Goal: Task Accomplishment & Management: Manage account settings

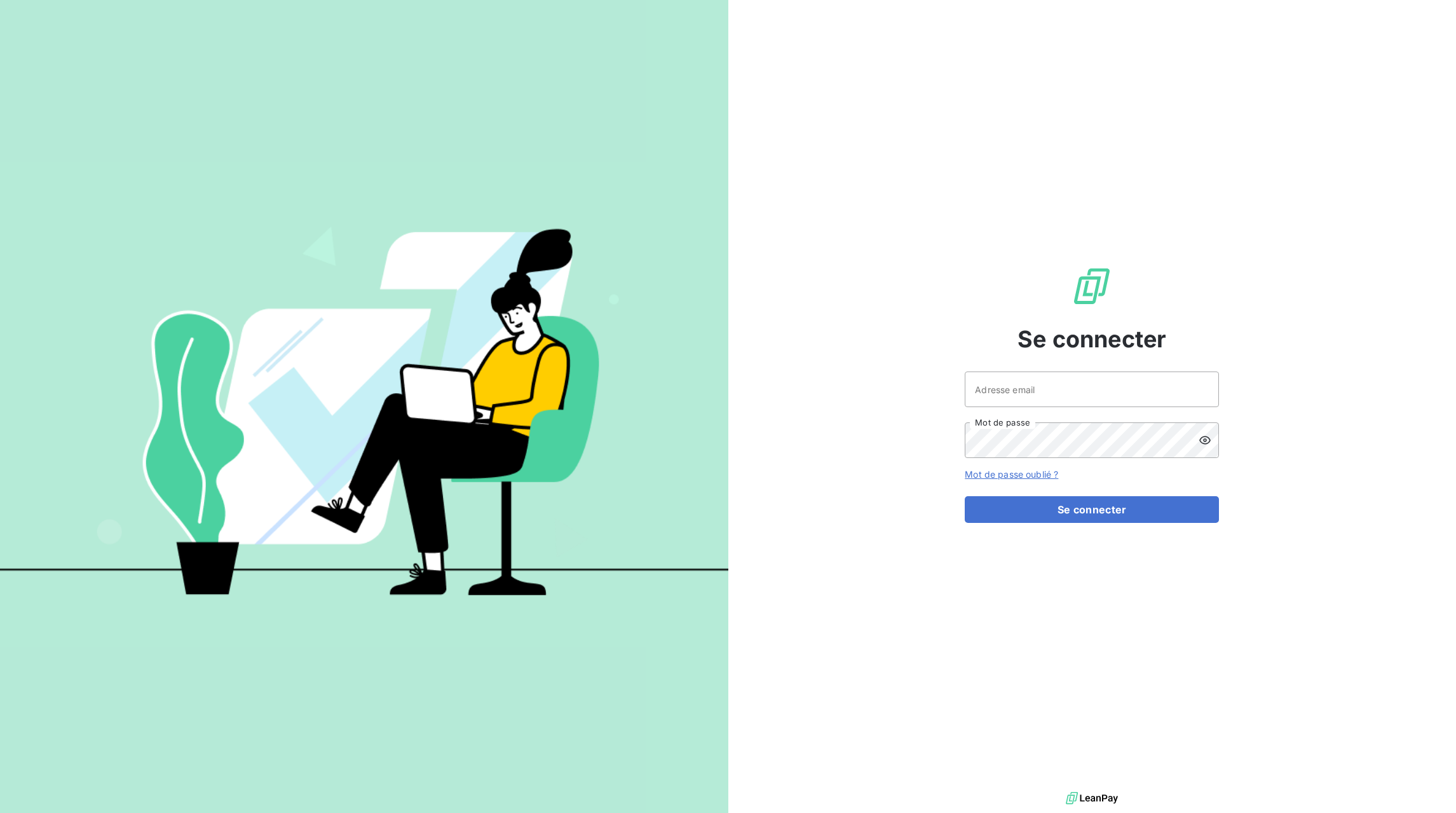
click at [0, 812] on div at bounding box center [0, 813] width 0 height 0
type input "[EMAIL_ADDRESS][DOMAIN_NAME]"
click at [1096, 513] on button "Se connecter" at bounding box center [1091, 510] width 254 height 27
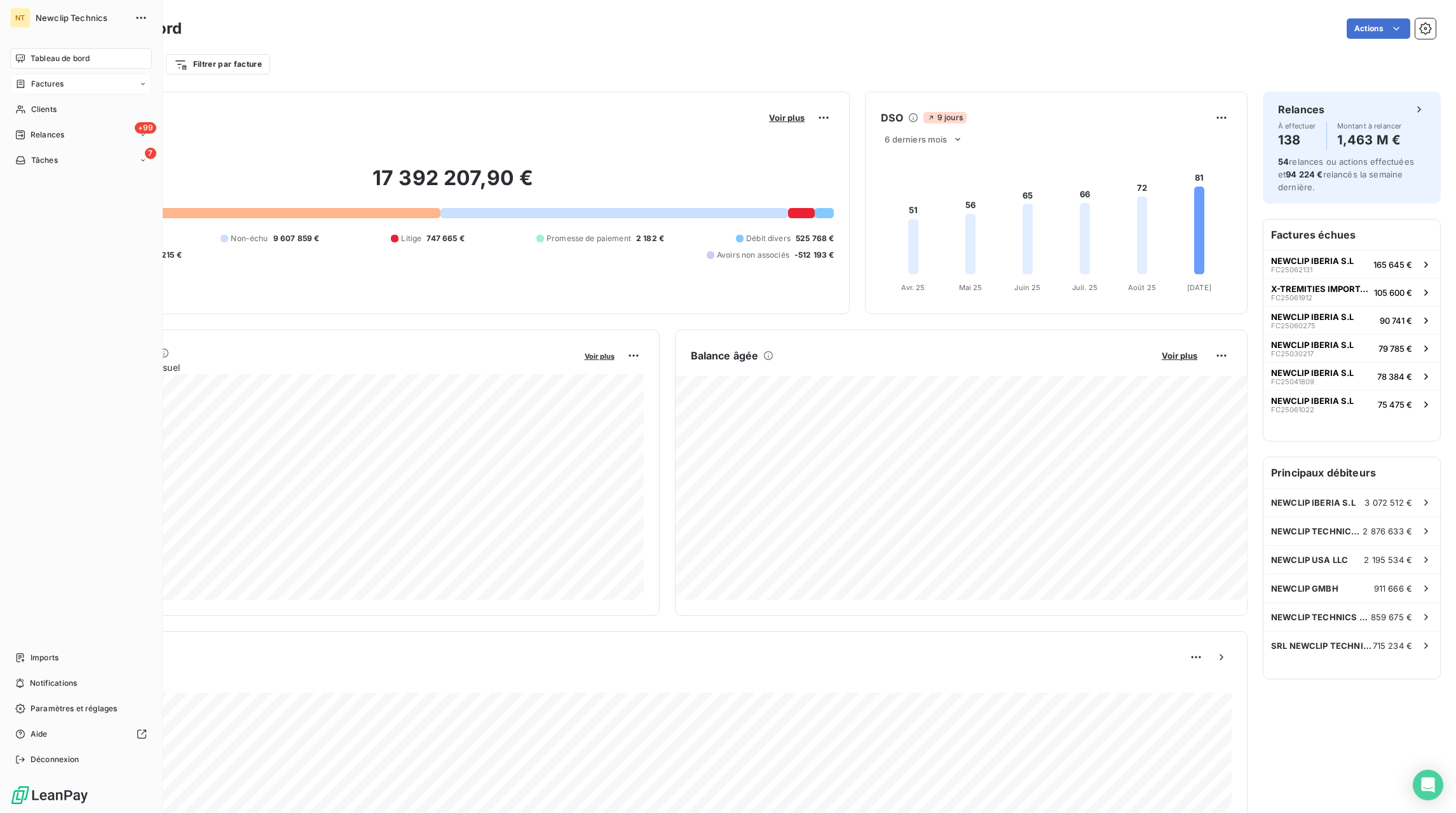
click at [139, 85] on div "Factures" at bounding box center [81, 83] width 142 height 20
click at [63, 110] on div "Factures" at bounding box center [89, 109] width 127 height 20
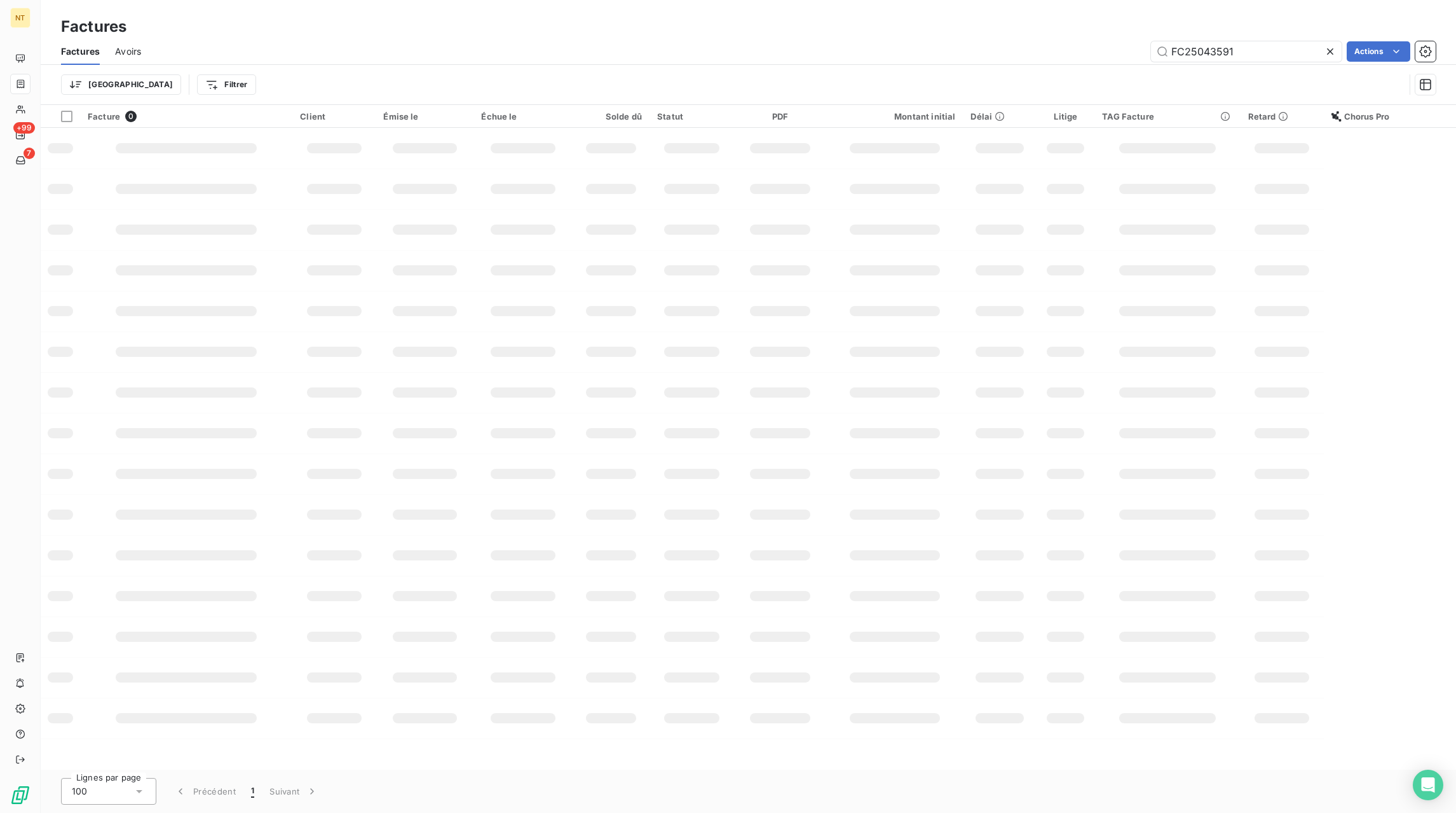
click at [1324, 51] on icon at bounding box center [1330, 51] width 13 height 13
click at [1312, 53] on input "text" at bounding box center [1246, 51] width 191 height 20
paste input "FC25091618"
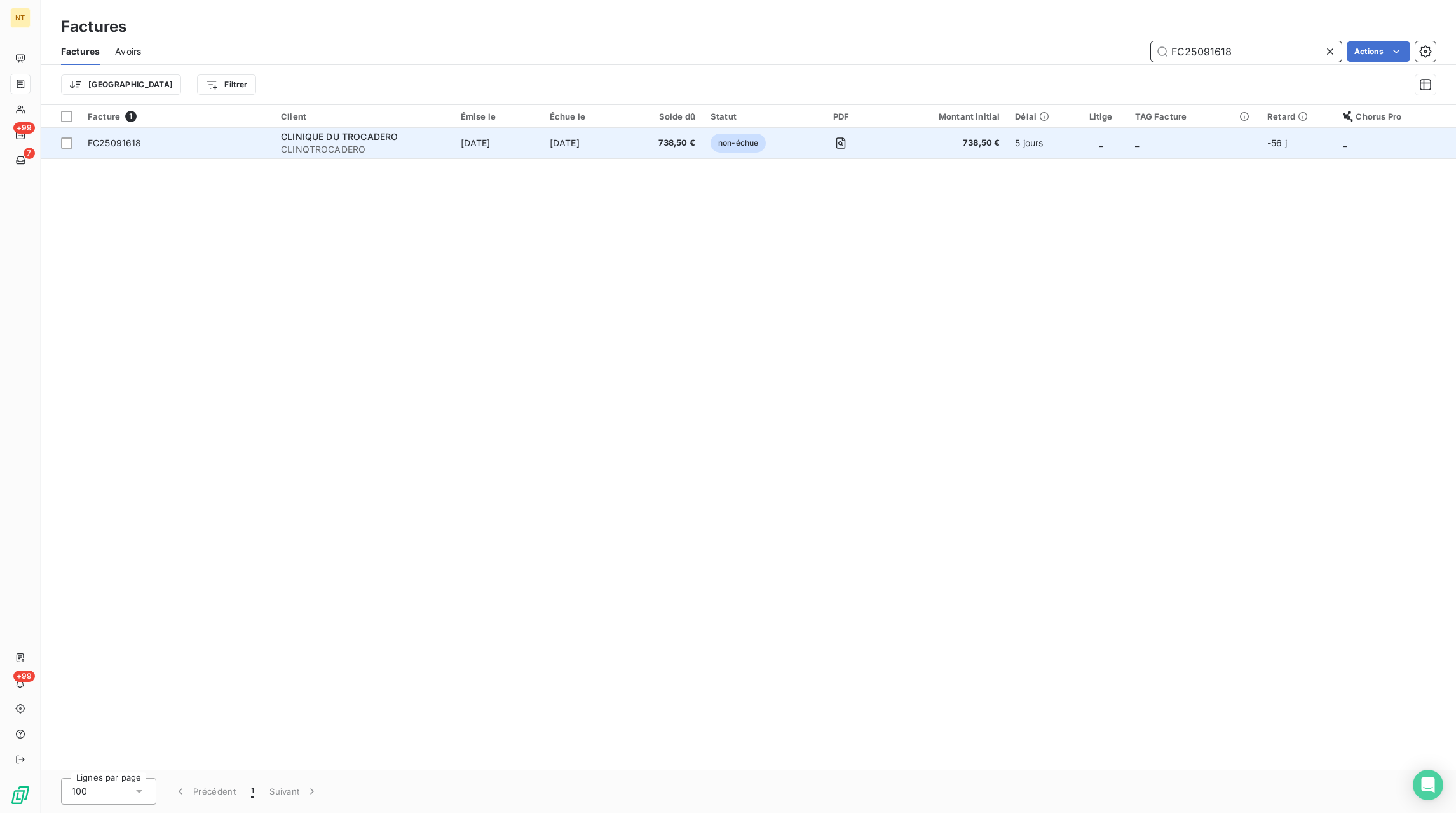
type input "FC25091618"
click at [631, 144] on td "[DATE]" at bounding box center [587, 143] width 89 height 31
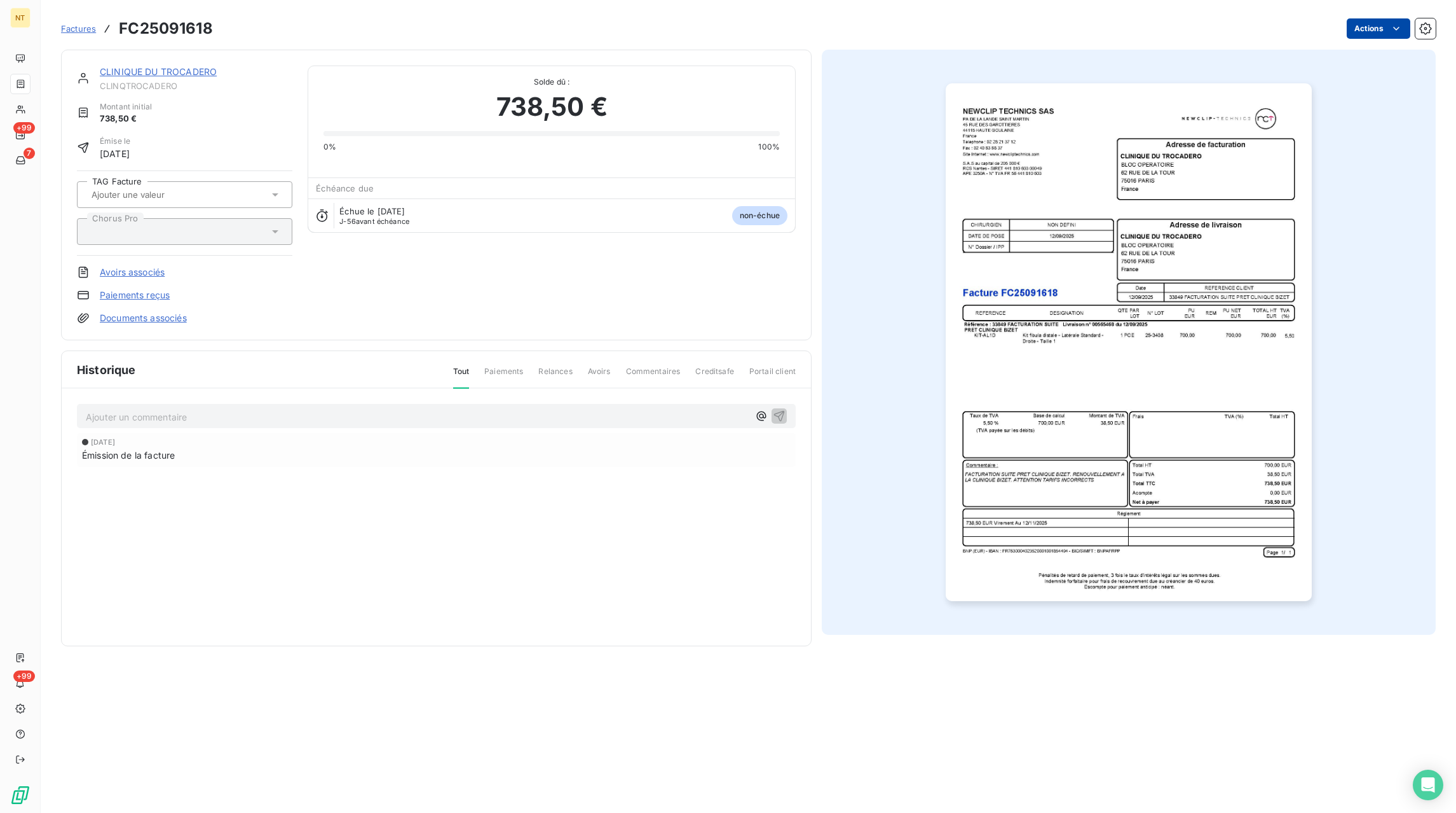
click at [1376, 27] on html "NT +99 7 +99 Factures FC25091618 Actions CLINIQUE DU TROCADERO CLINQTROCADERO M…" at bounding box center [728, 406] width 1456 height 813
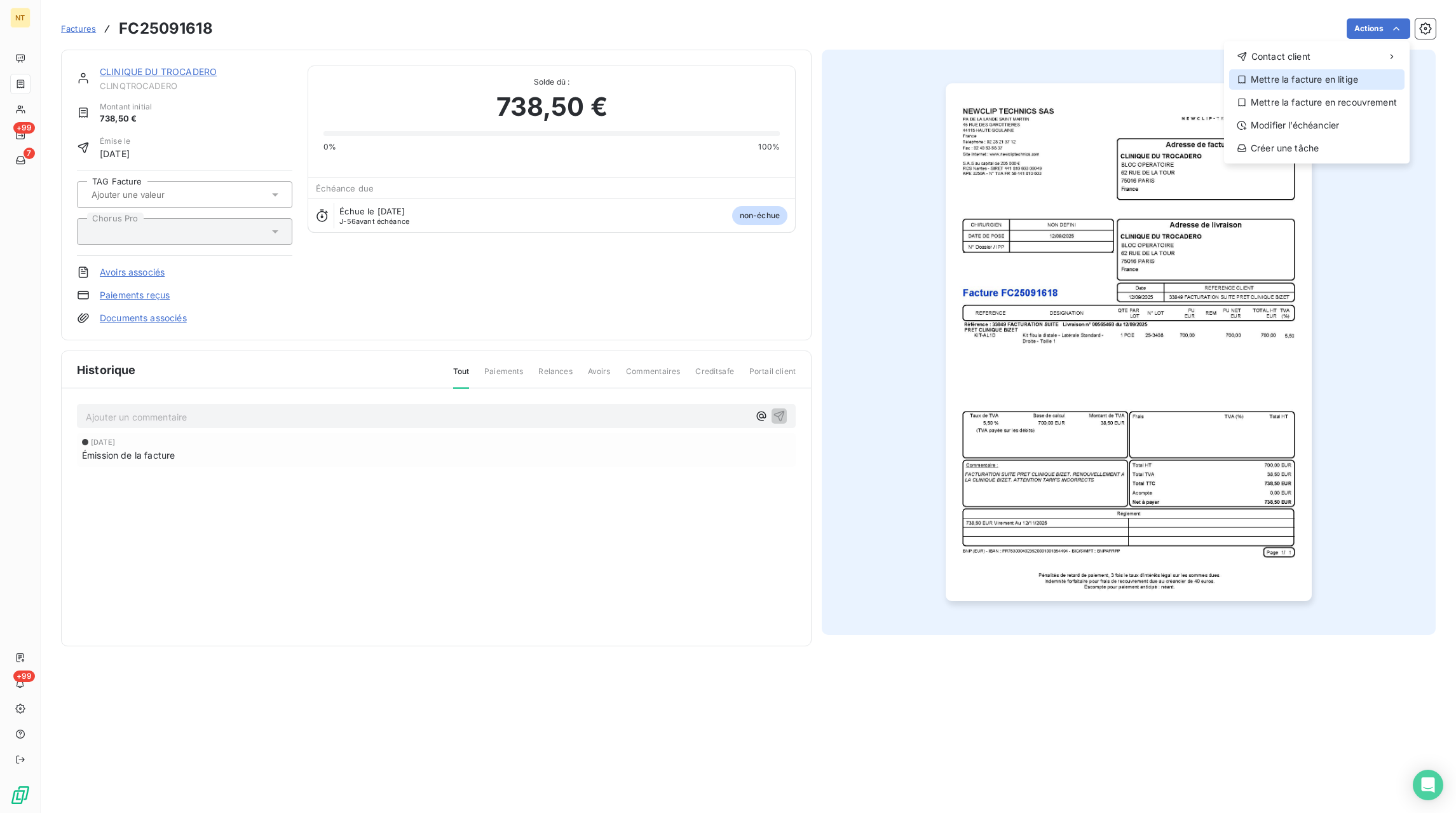
click at [1339, 84] on div "Mettre la facture en litige" at bounding box center [1317, 79] width 176 height 20
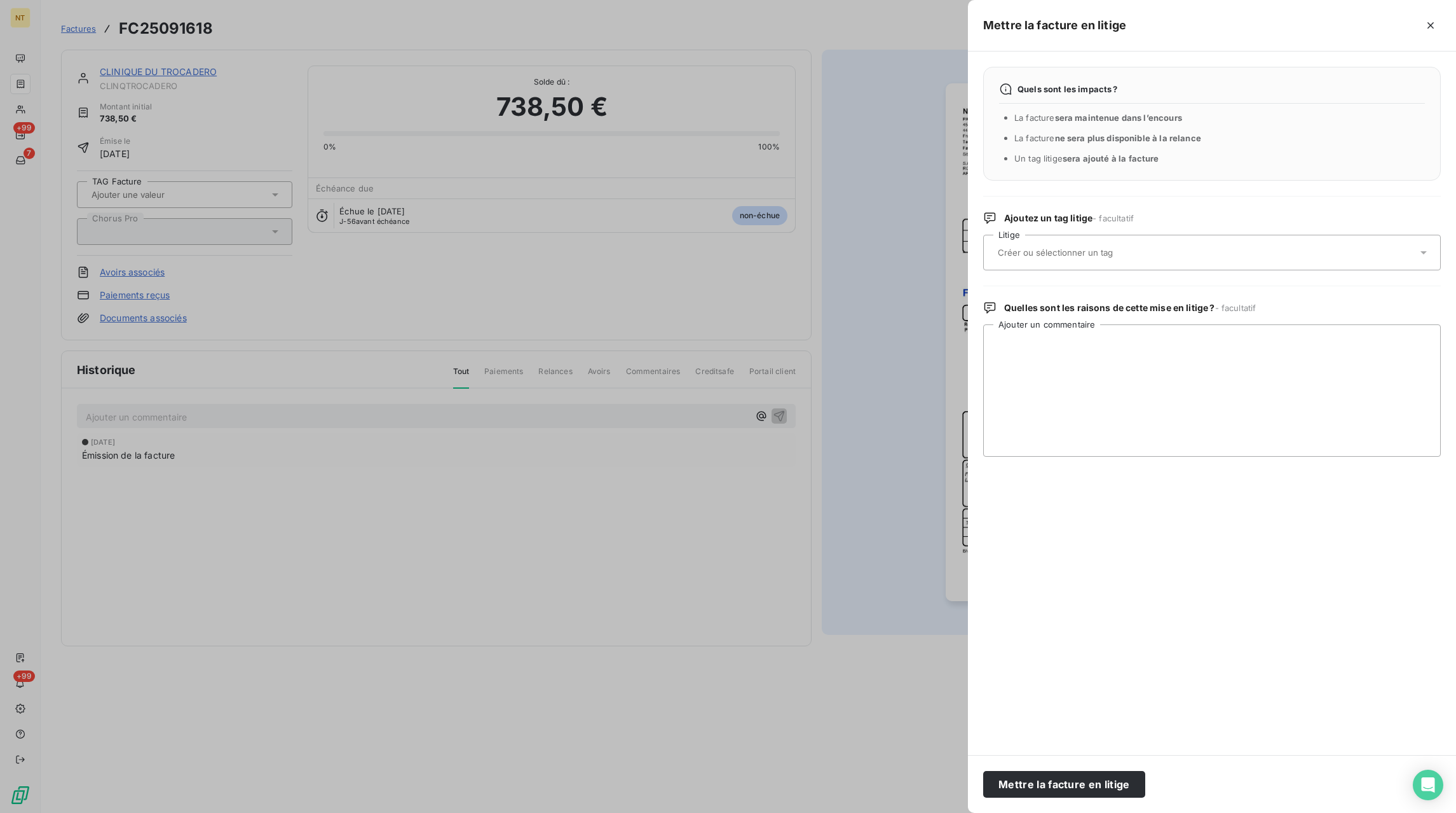
click at [1119, 254] on input "text" at bounding box center [1089, 252] width 185 height 11
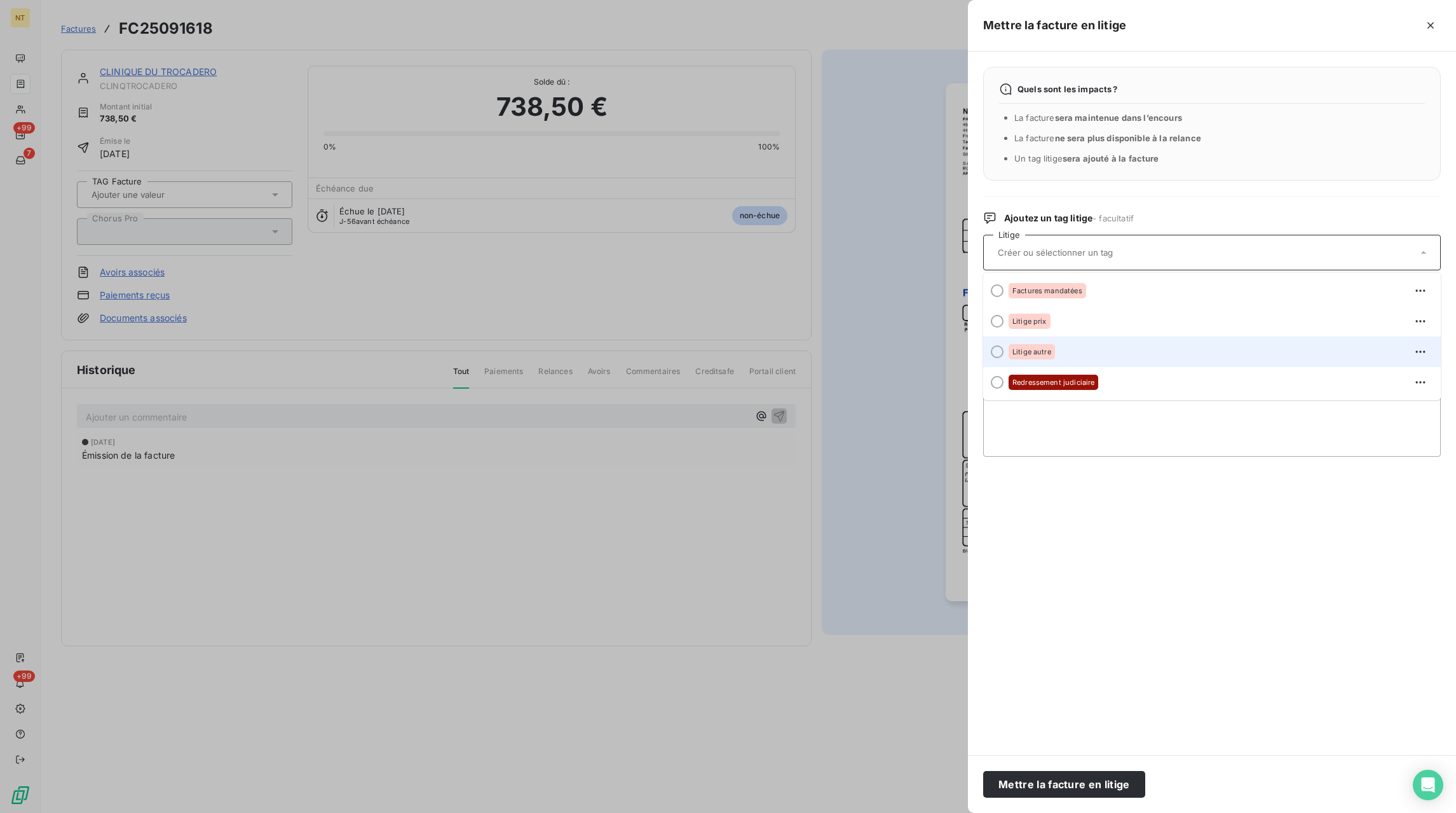
click at [1033, 355] on span "Litige autre" at bounding box center [1031, 352] width 39 height 7
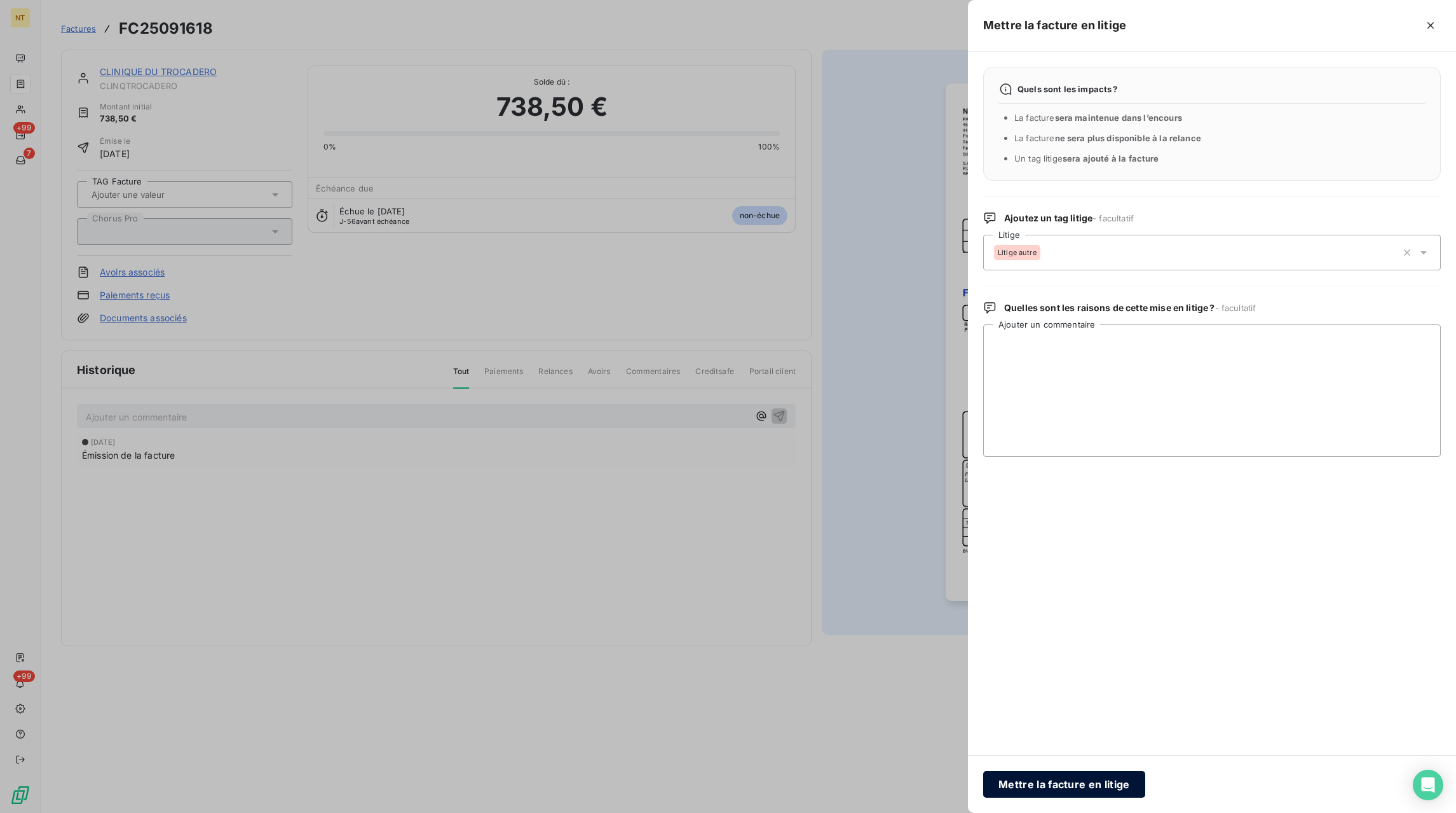
click at [1050, 788] on button "Mettre la facture en litige" at bounding box center [1064, 784] width 162 height 27
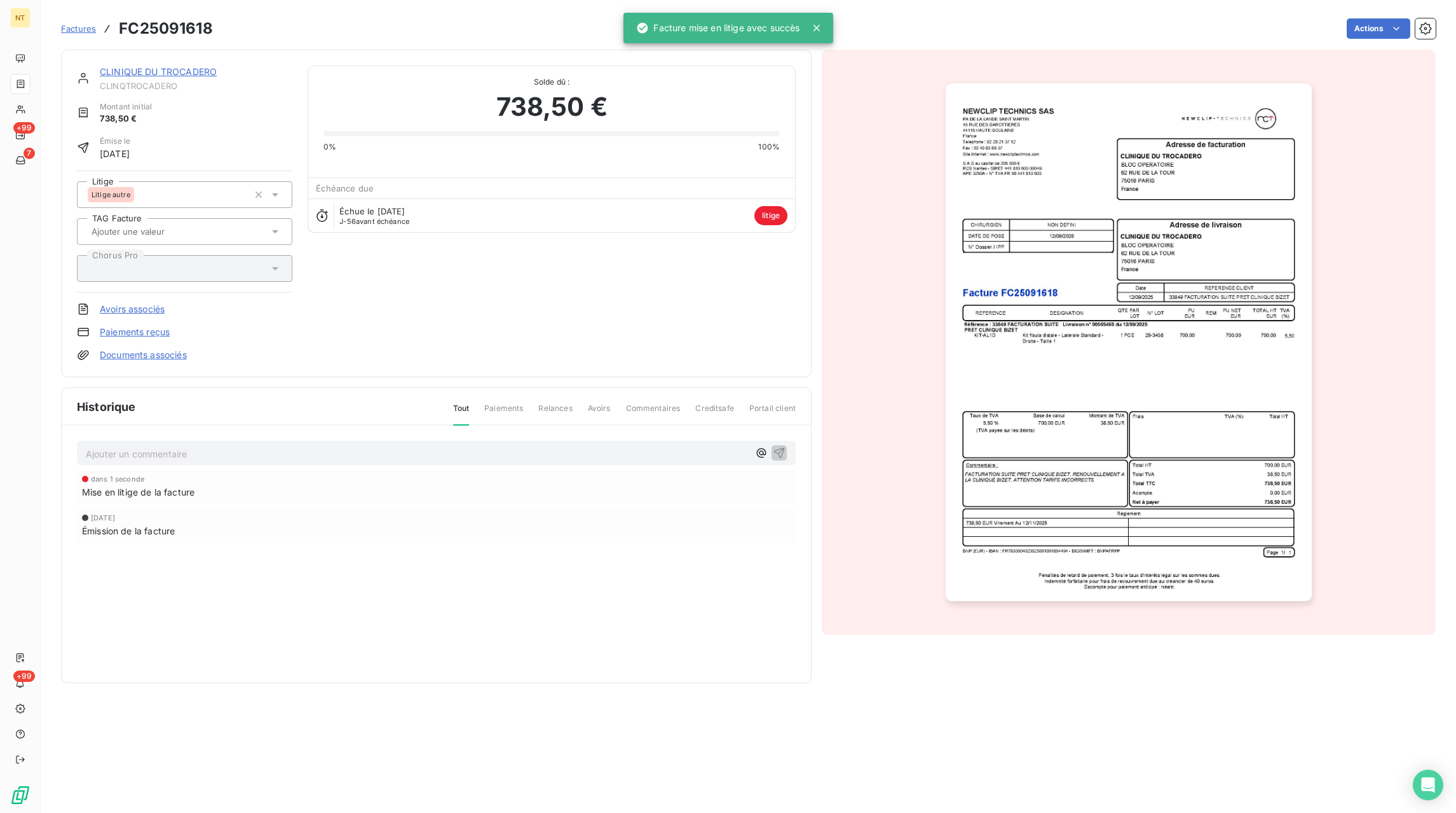
click at [136, 458] on p "Ajouter un commentaire ﻿" at bounding box center [417, 453] width 663 height 16
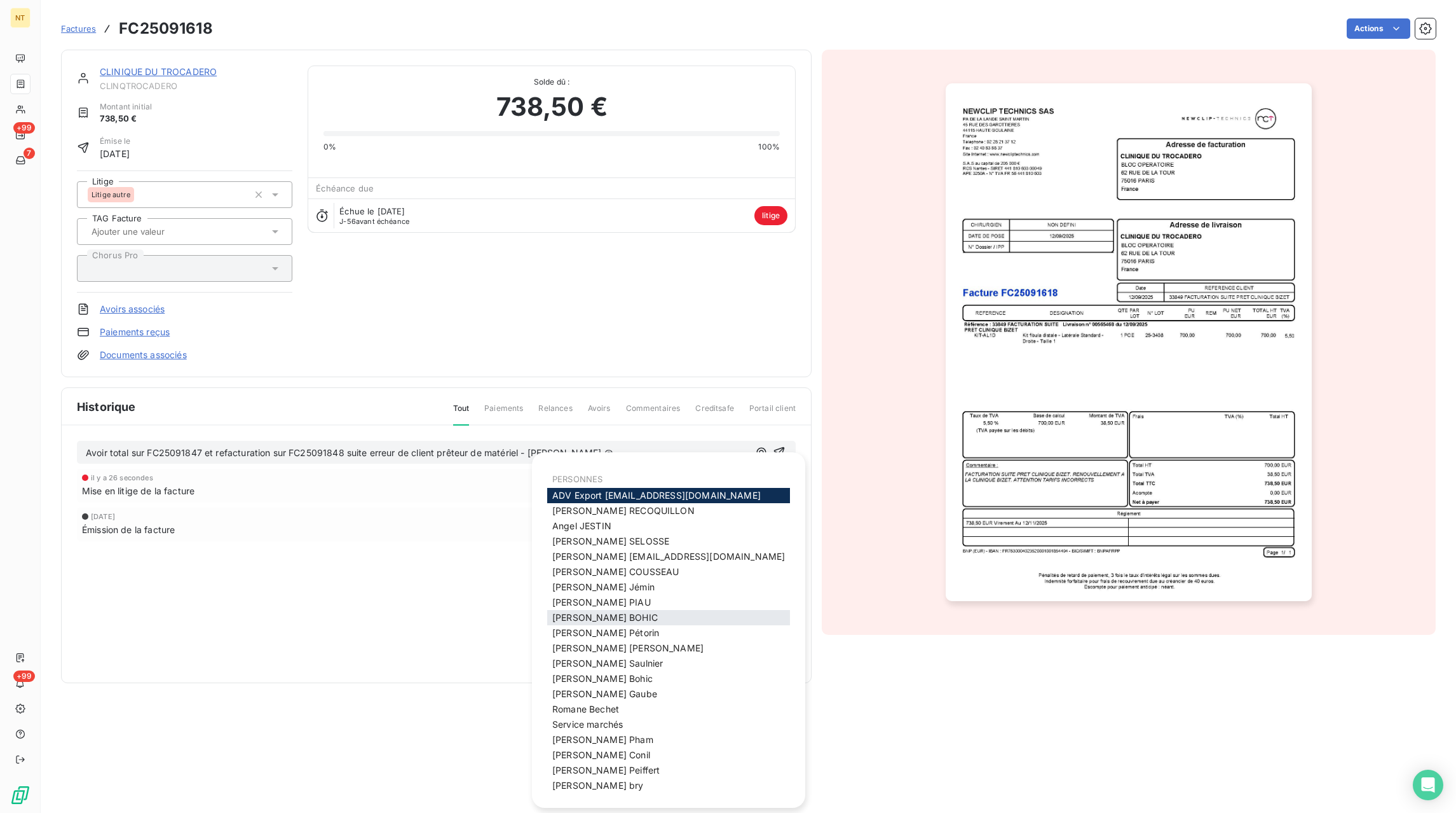
click at [588, 619] on span "[PERSON_NAME]" at bounding box center [605, 617] width 106 height 11
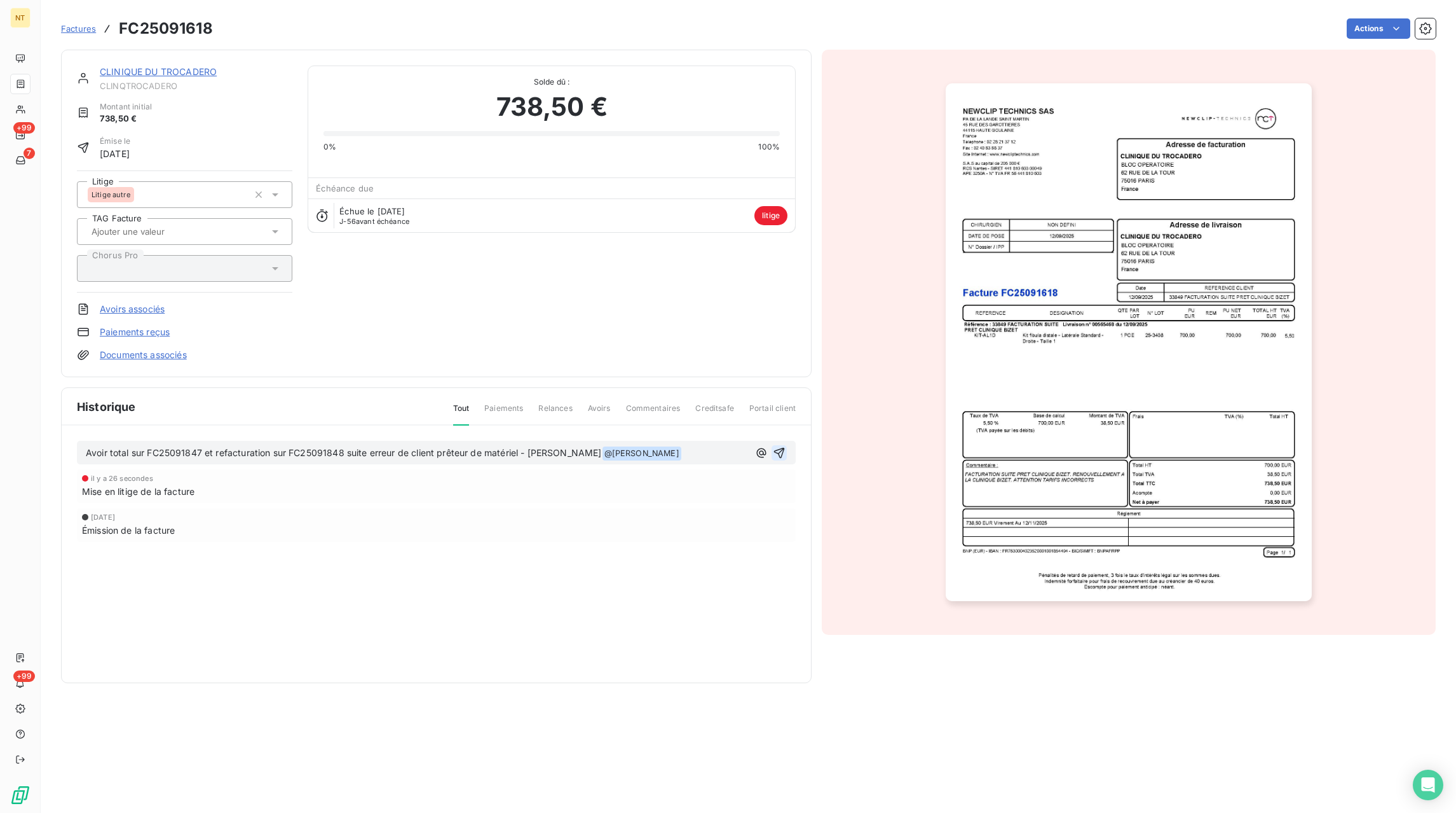
click at [781, 453] on icon "button" at bounding box center [779, 452] width 13 height 13
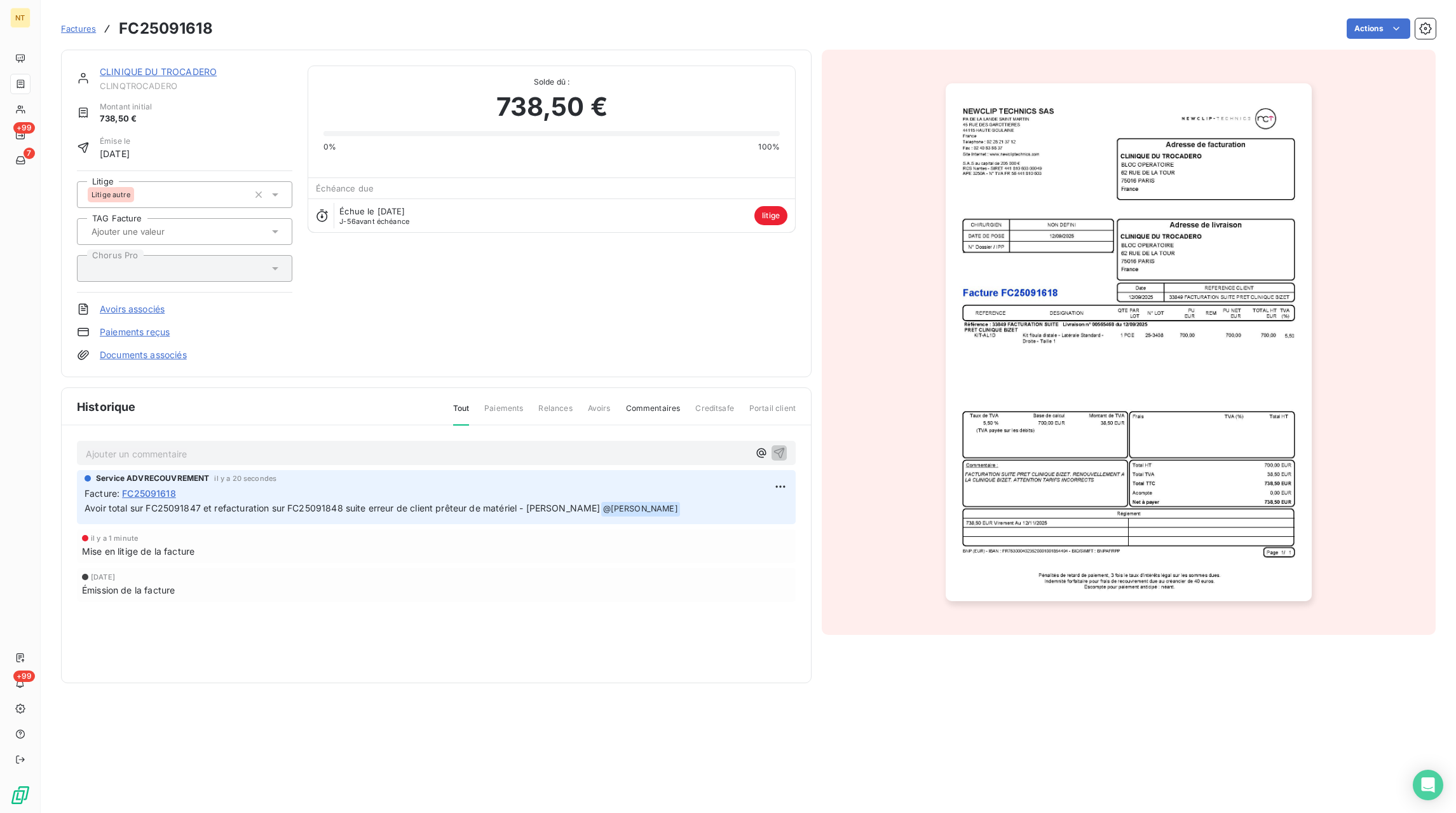
click at [71, 35] on div "Factures FC25091618" at bounding box center [137, 28] width 152 height 23
click at [95, 29] on div "Factures FC25091618" at bounding box center [137, 28] width 152 height 23
click at [88, 31] on span "Factures" at bounding box center [78, 29] width 35 height 10
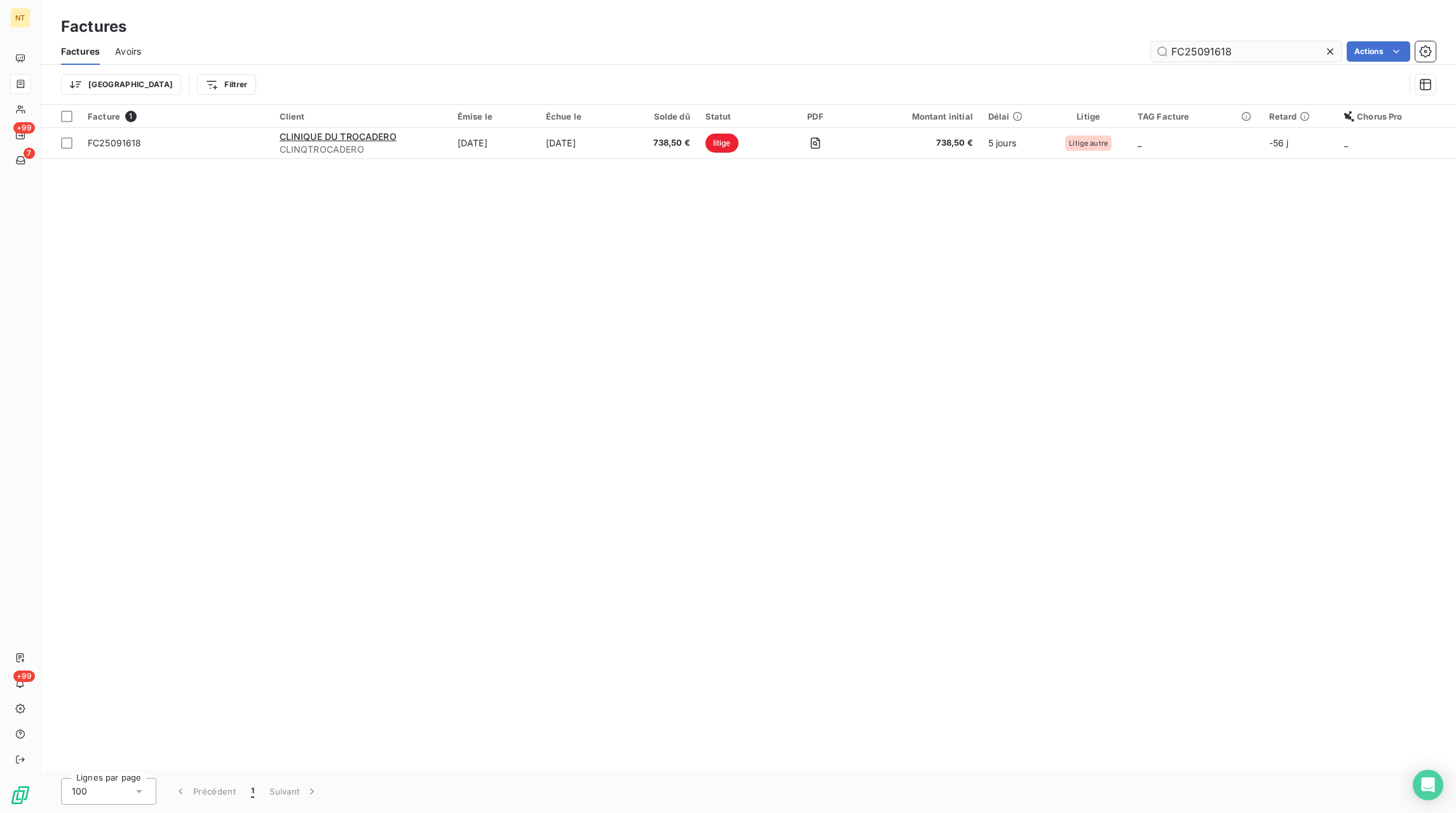
drag, startPoint x: 1331, startPoint y: 52, endPoint x: 1277, endPoint y: 57, distance: 54.2
click at [1326, 52] on icon at bounding box center [1330, 51] width 13 height 13
click at [1277, 57] on input "text" at bounding box center [1246, 51] width 191 height 20
paste input "2"
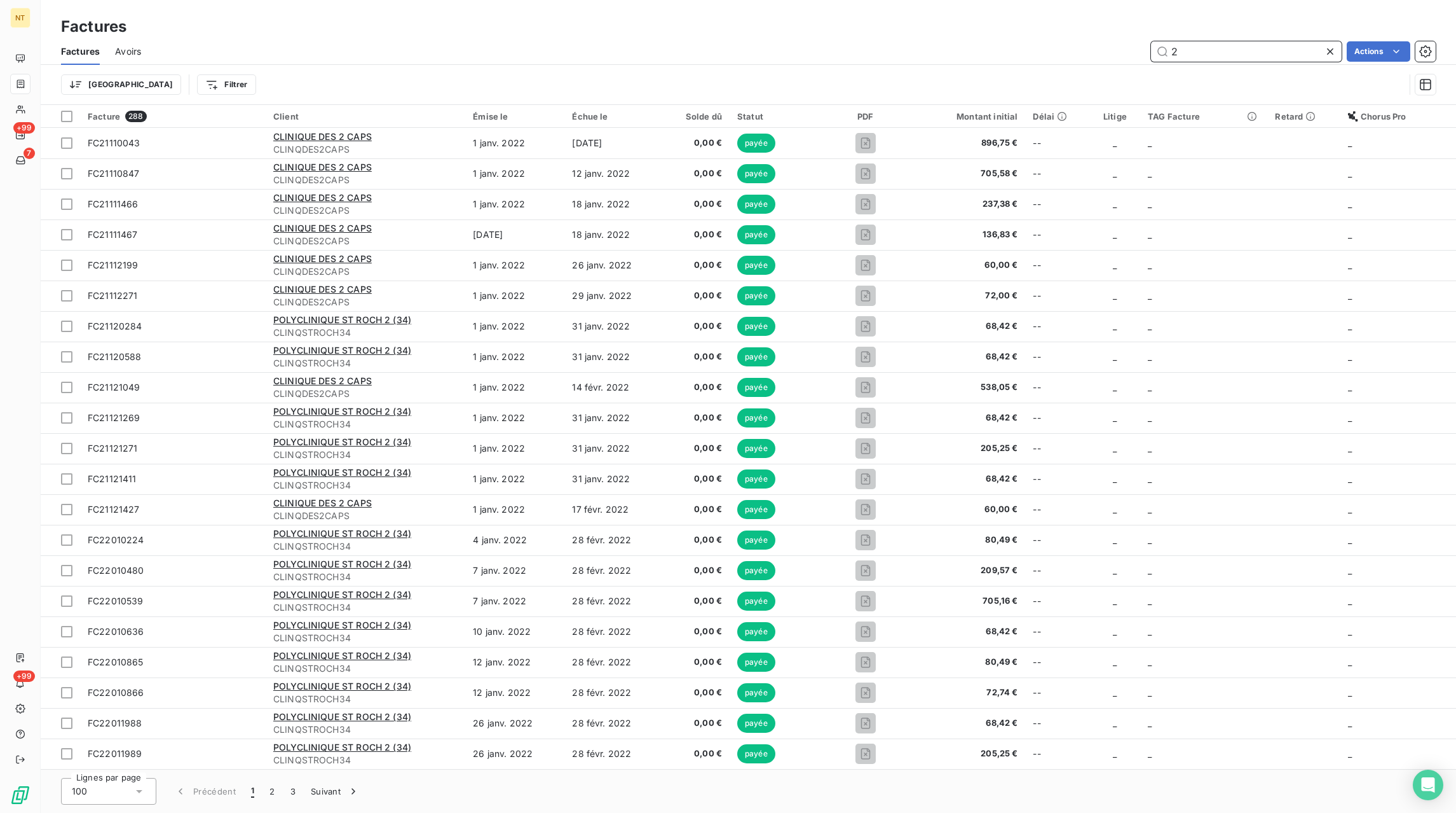
type input "2"
paste input "2"
type input "2"
click at [1335, 54] on icon at bounding box center [1330, 51] width 13 height 13
click at [1274, 50] on input "text" at bounding box center [1246, 51] width 191 height 20
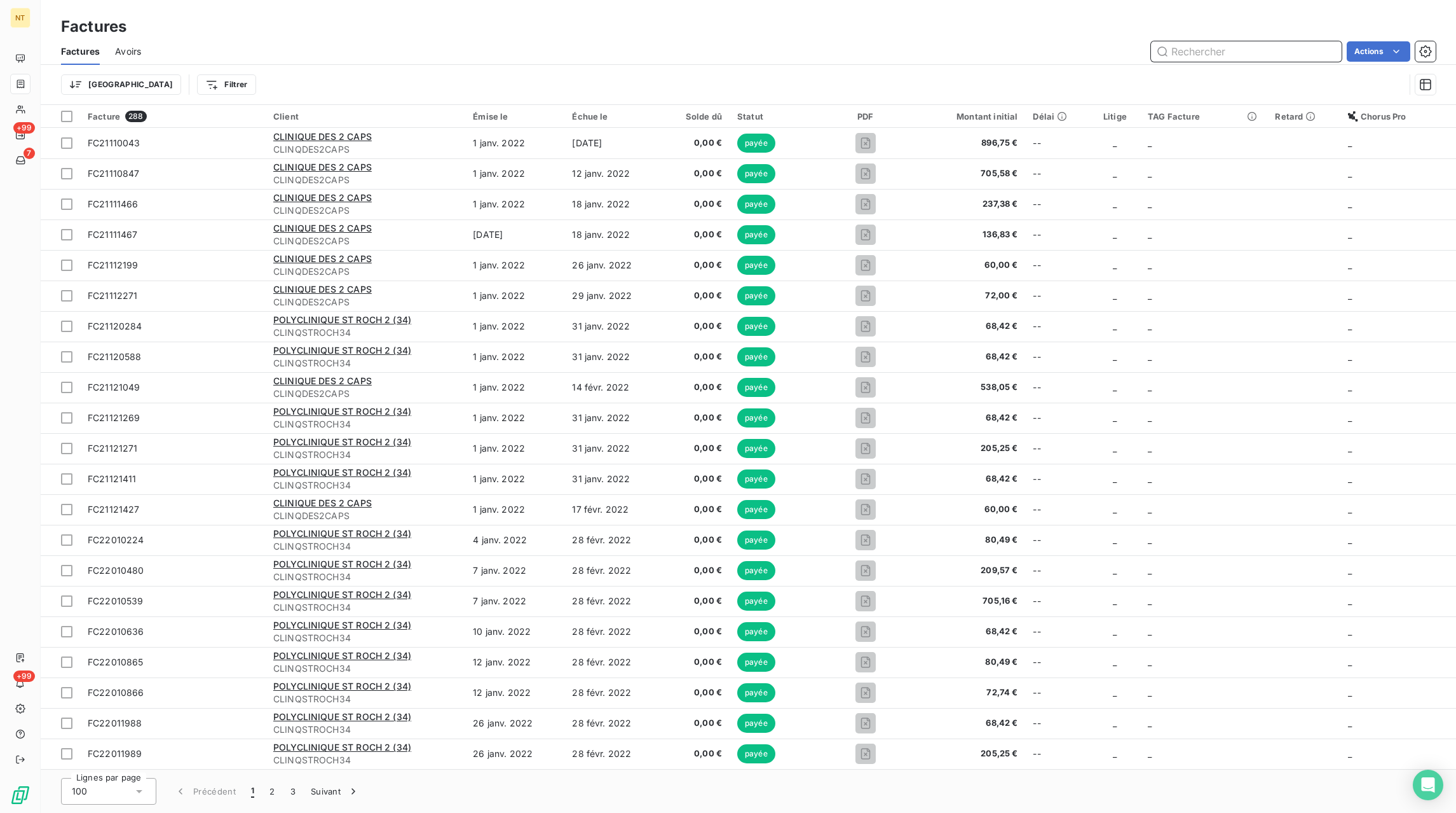
paste input "FC25091745"
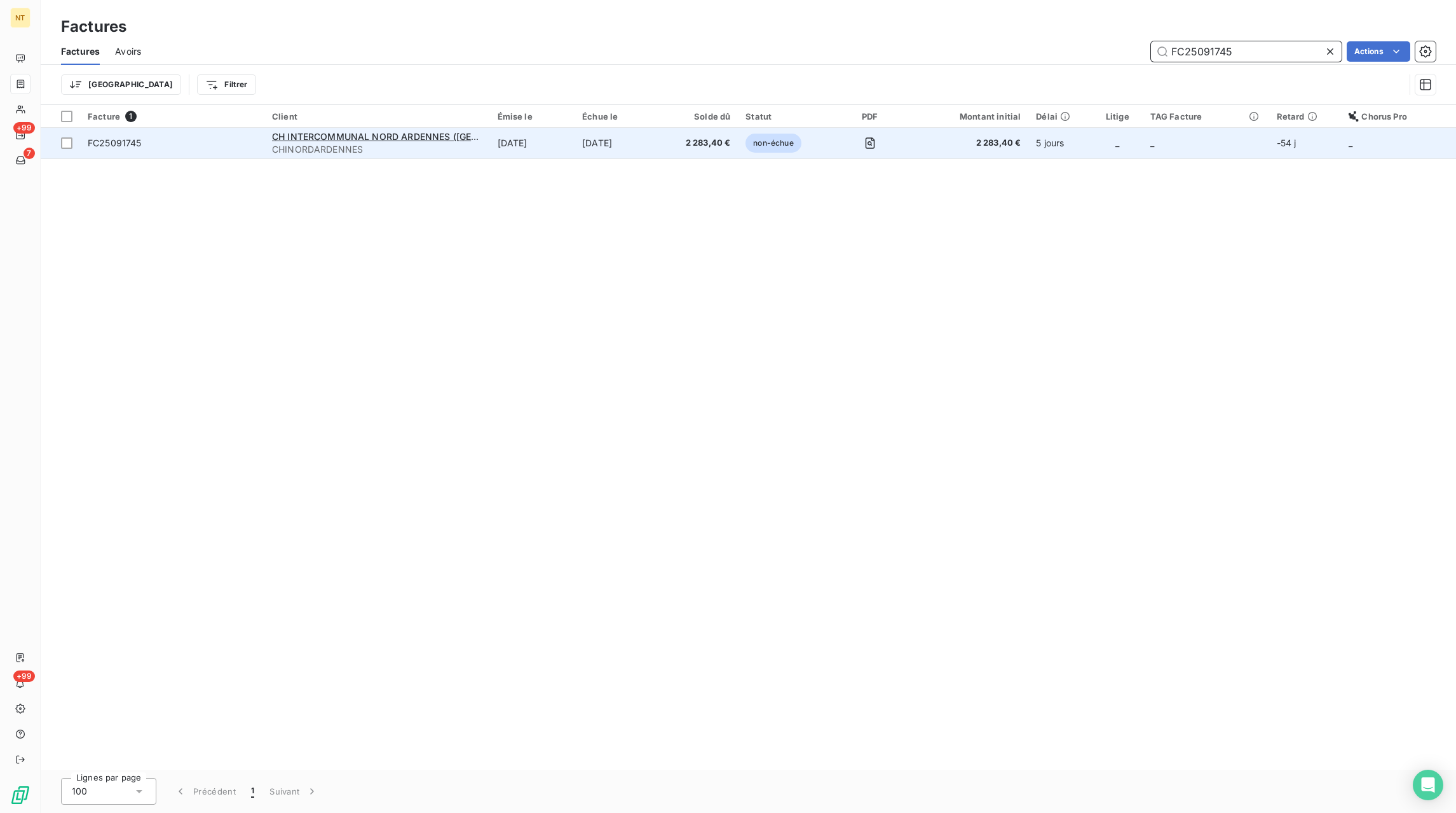
type input "FC25091745"
click at [609, 154] on td "[DATE]" at bounding box center [617, 143] width 86 height 31
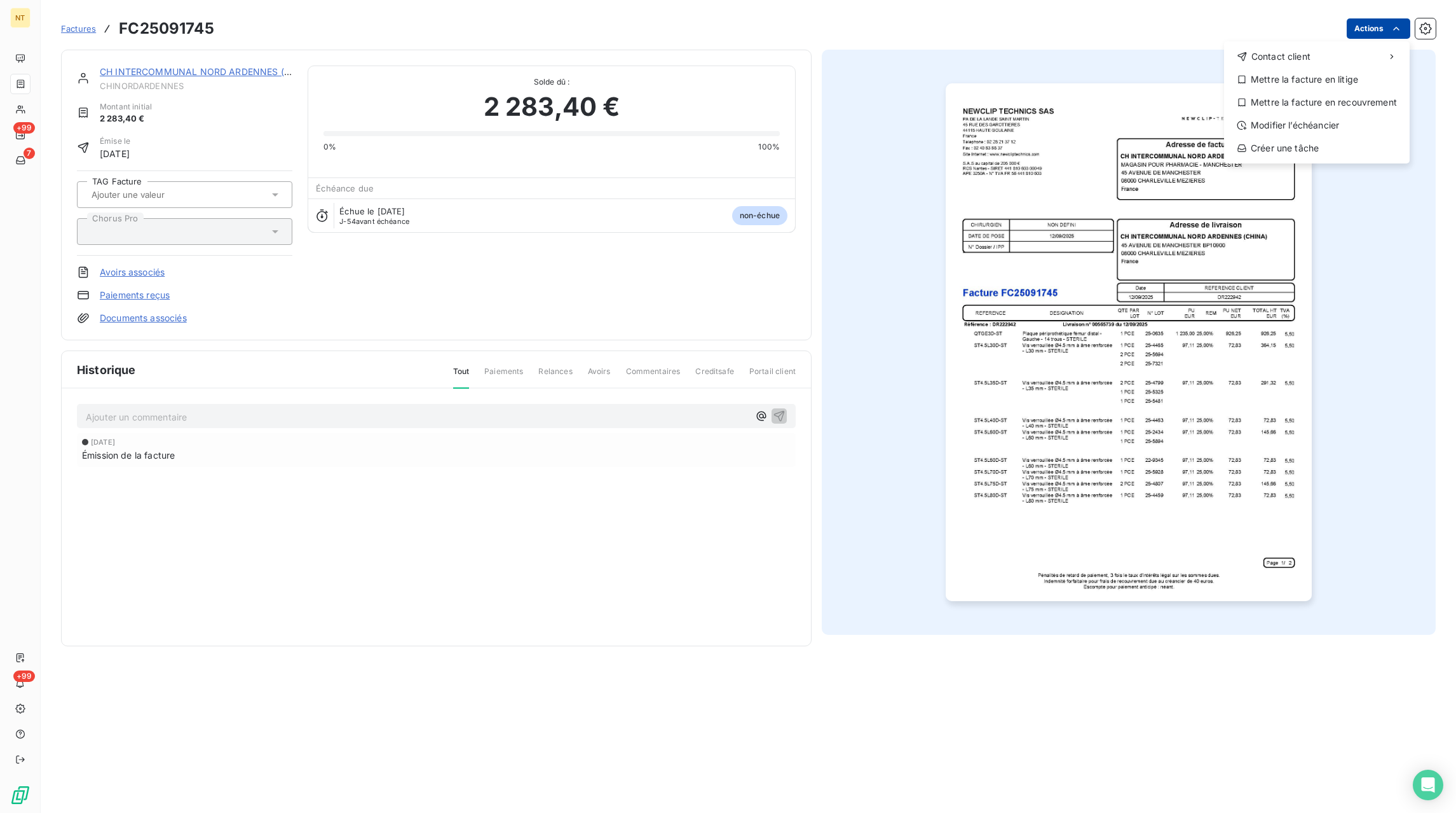
click at [1362, 28] on html "NT +99 7 +99 Factures FC25091745 Actions Contact client Mettre la facture en li…" at bounding box center [728, 406] width 1456 height 813
click at [1331, 73] on div "Mettre la facture en litige" at bounding box center [1317, 79] width 176 height 20
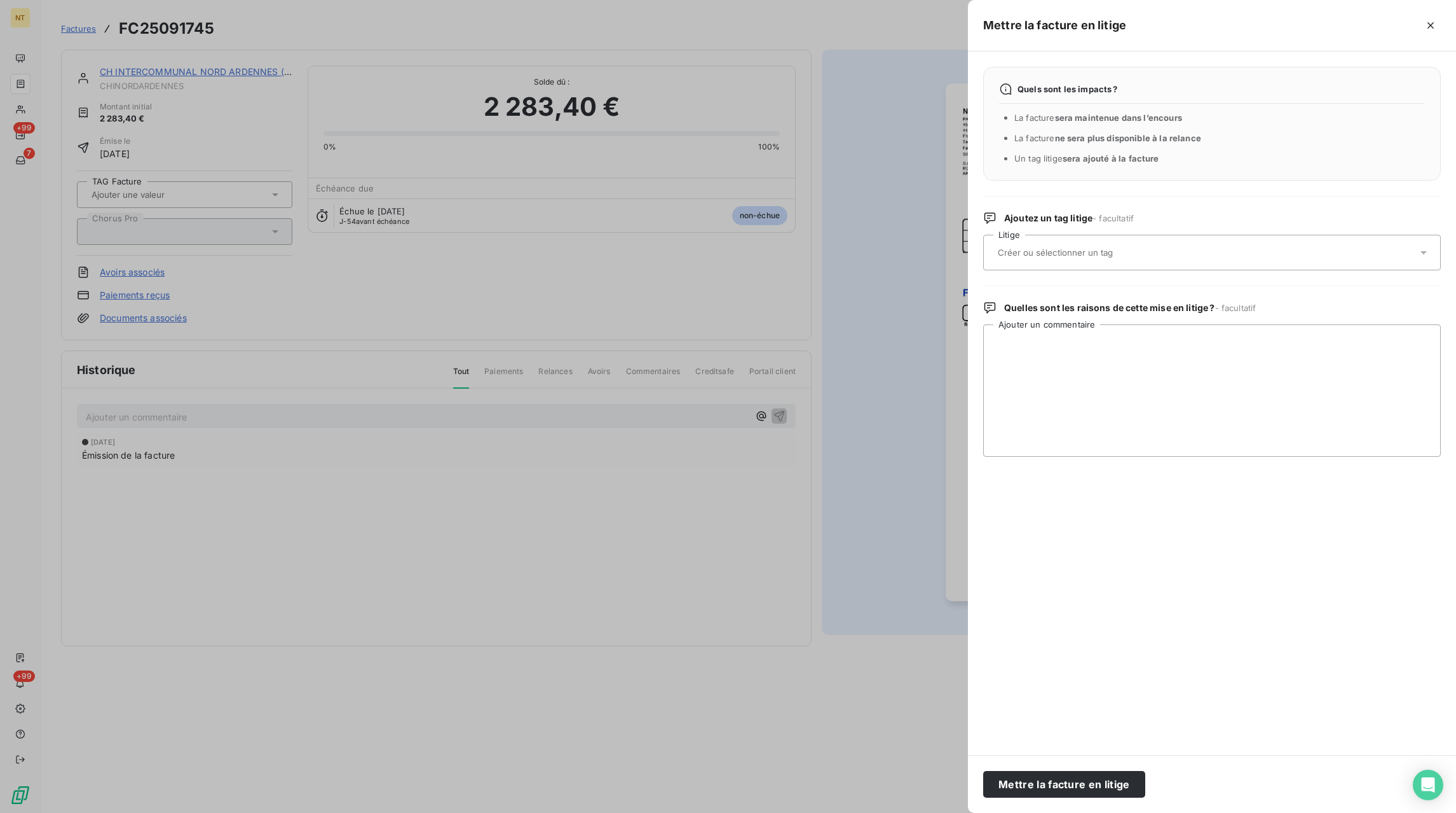
click at [1156, 258] on input "text" at bounding box center [1089, 252] width 185 height 11
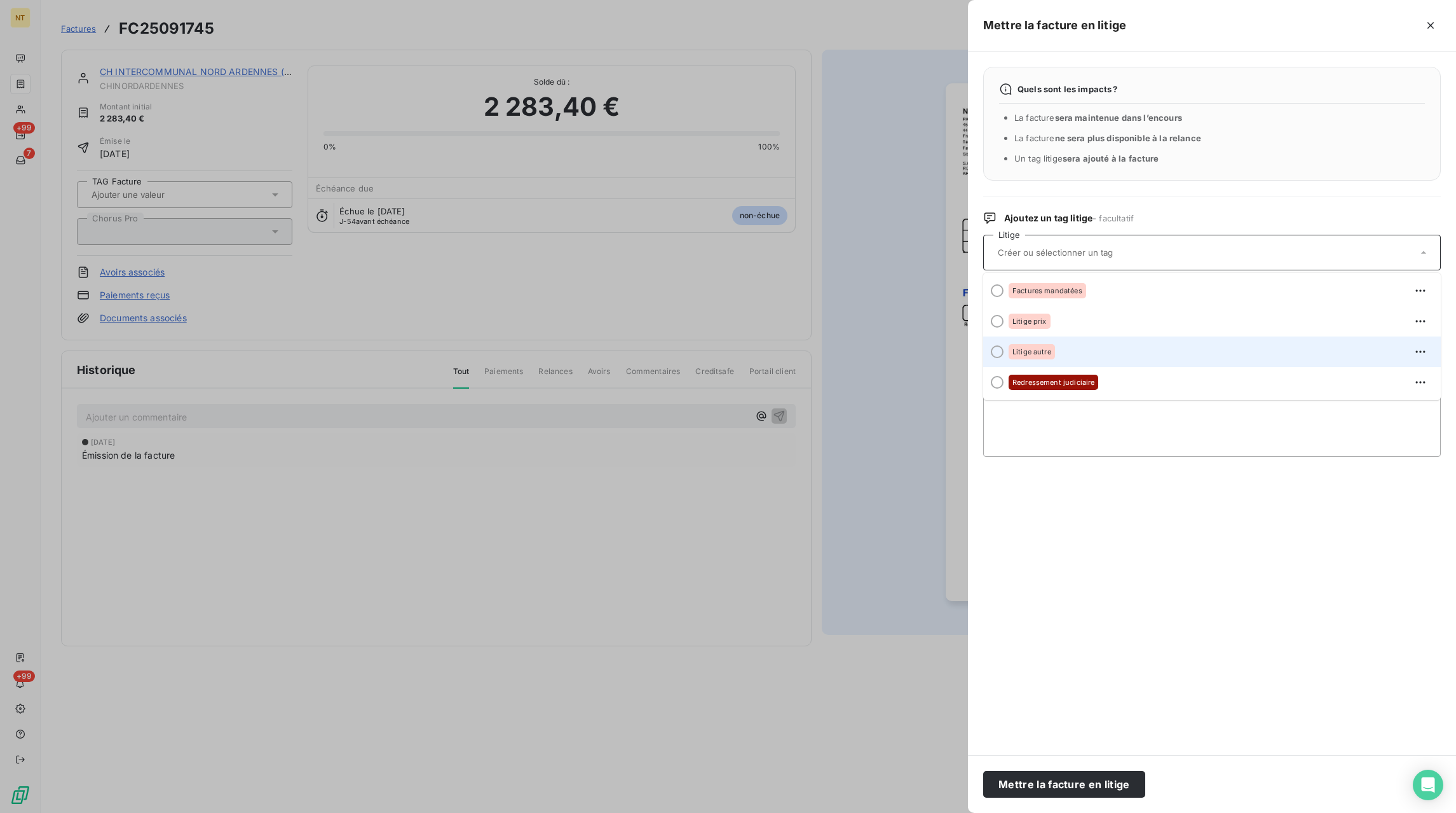
click at [1030, 349] on span "Litige autre" at bounding box center [1031, 352] width 39 height 7
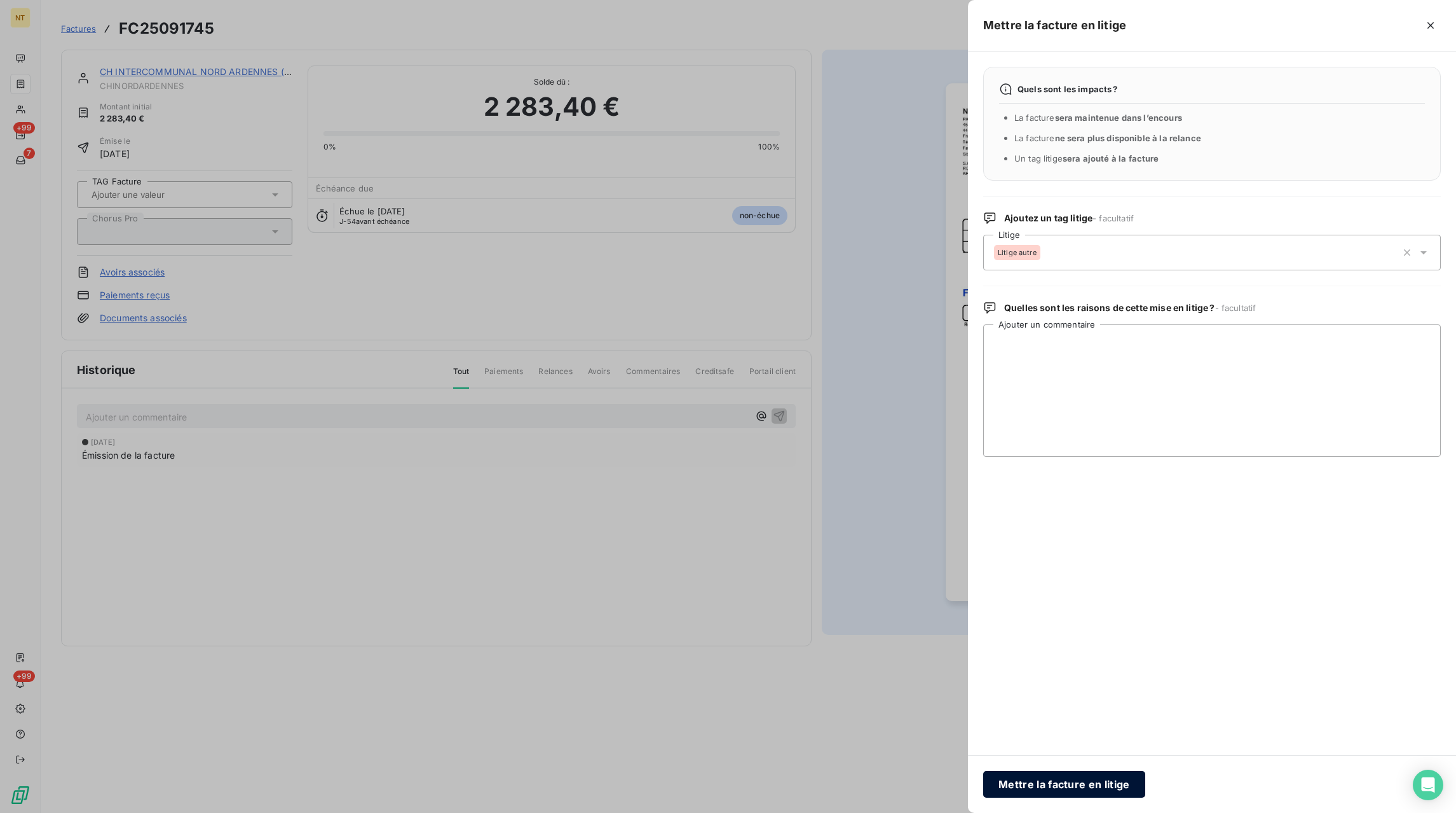
click at [1084, 779] on button "Mettre la facture en litige" at bounding box center [1064, 784] width 162 height 27
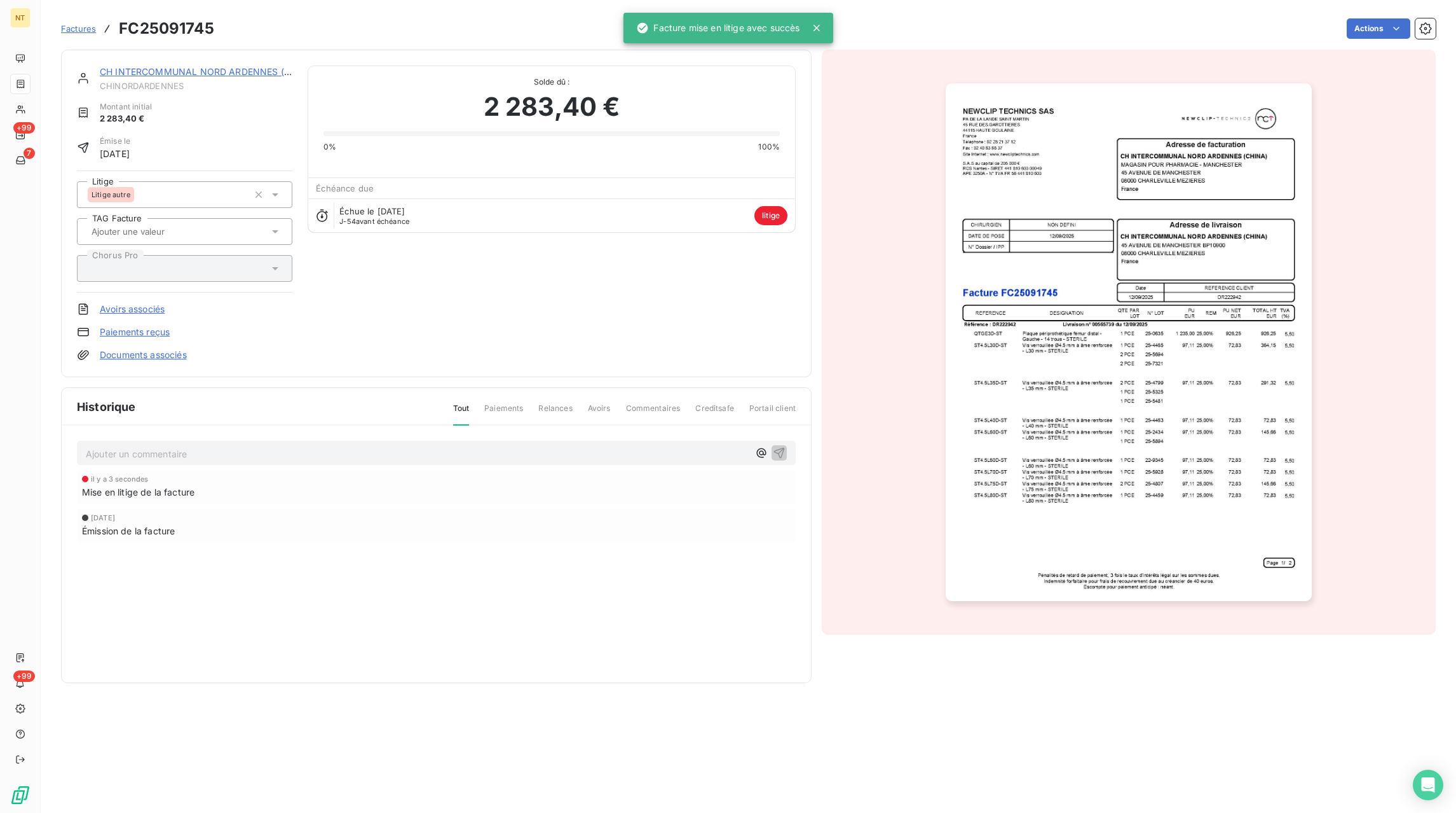
click at [173, 453] on p "Ajouter un commentaire ﻿" at bounding box center [417, 453] width 663 height 16
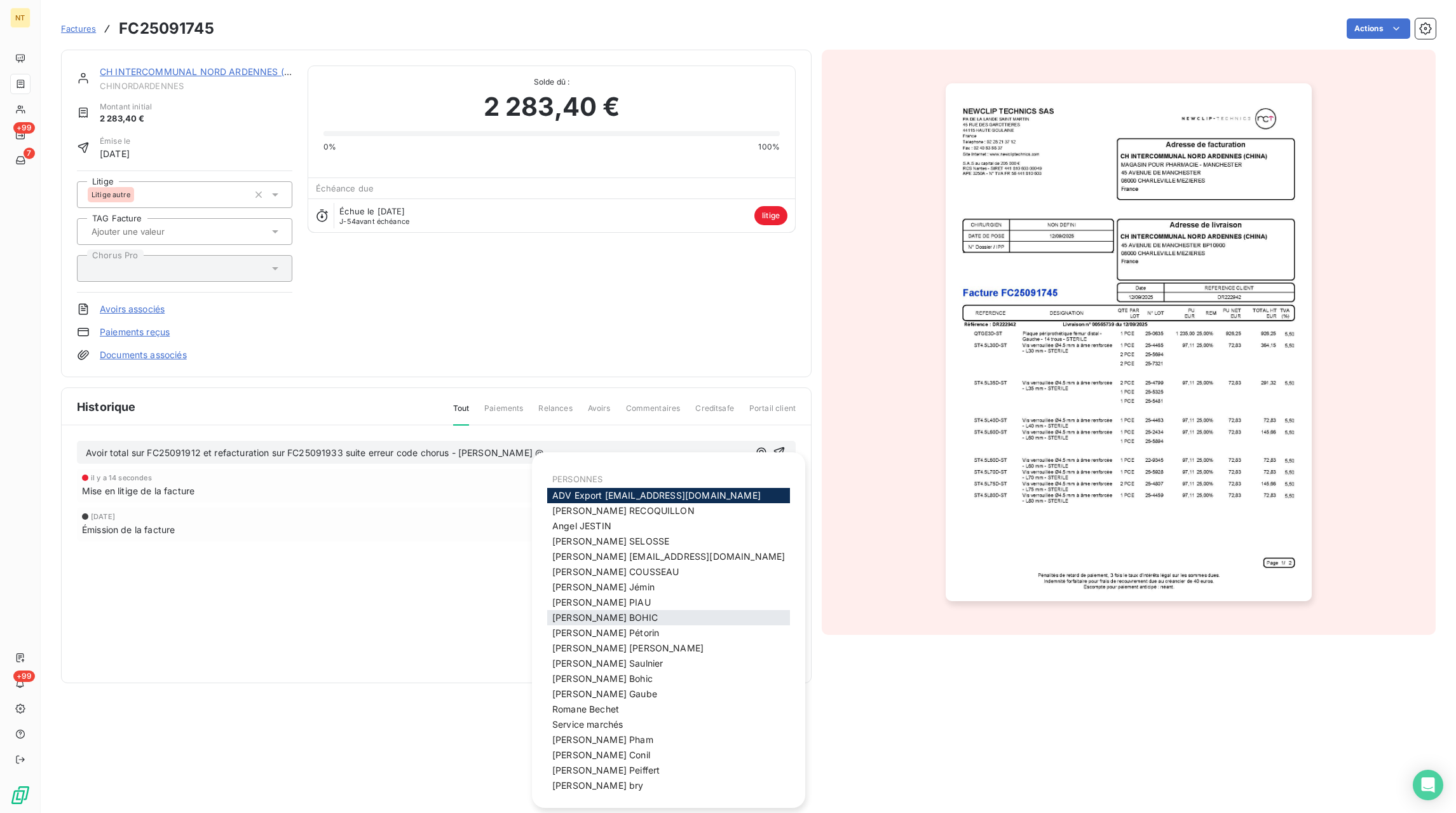
click at [582, 618] on span "[PERSON_NAME]" at bounding box center [605, 617] width 106 height 11
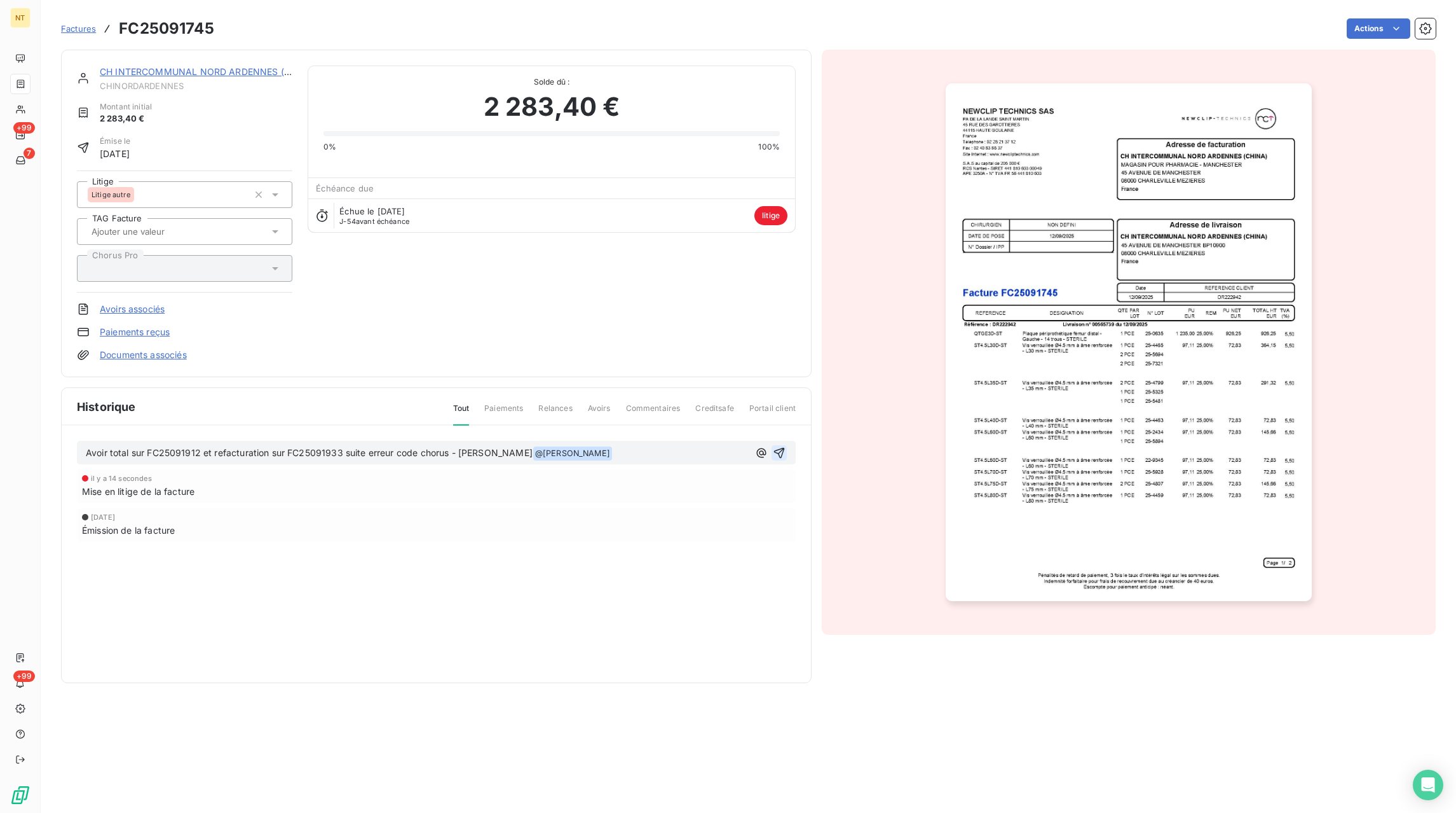
click at [783, 450] on icon "button" at bounding box center [779, 452] width 11 height 11
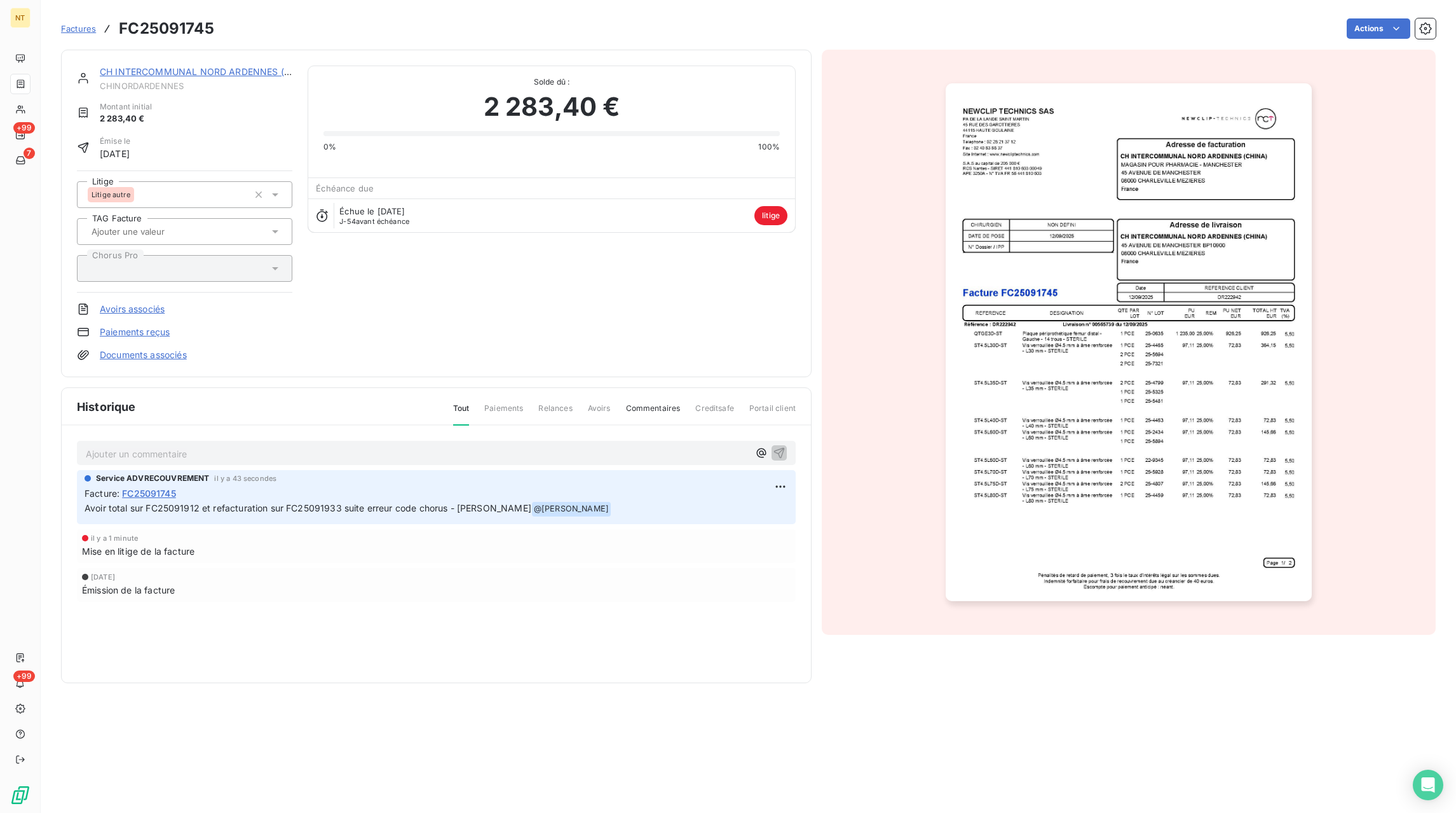
click at [86, 28] on span "Factures" at bounding box center [78, 29] width 35 height 10
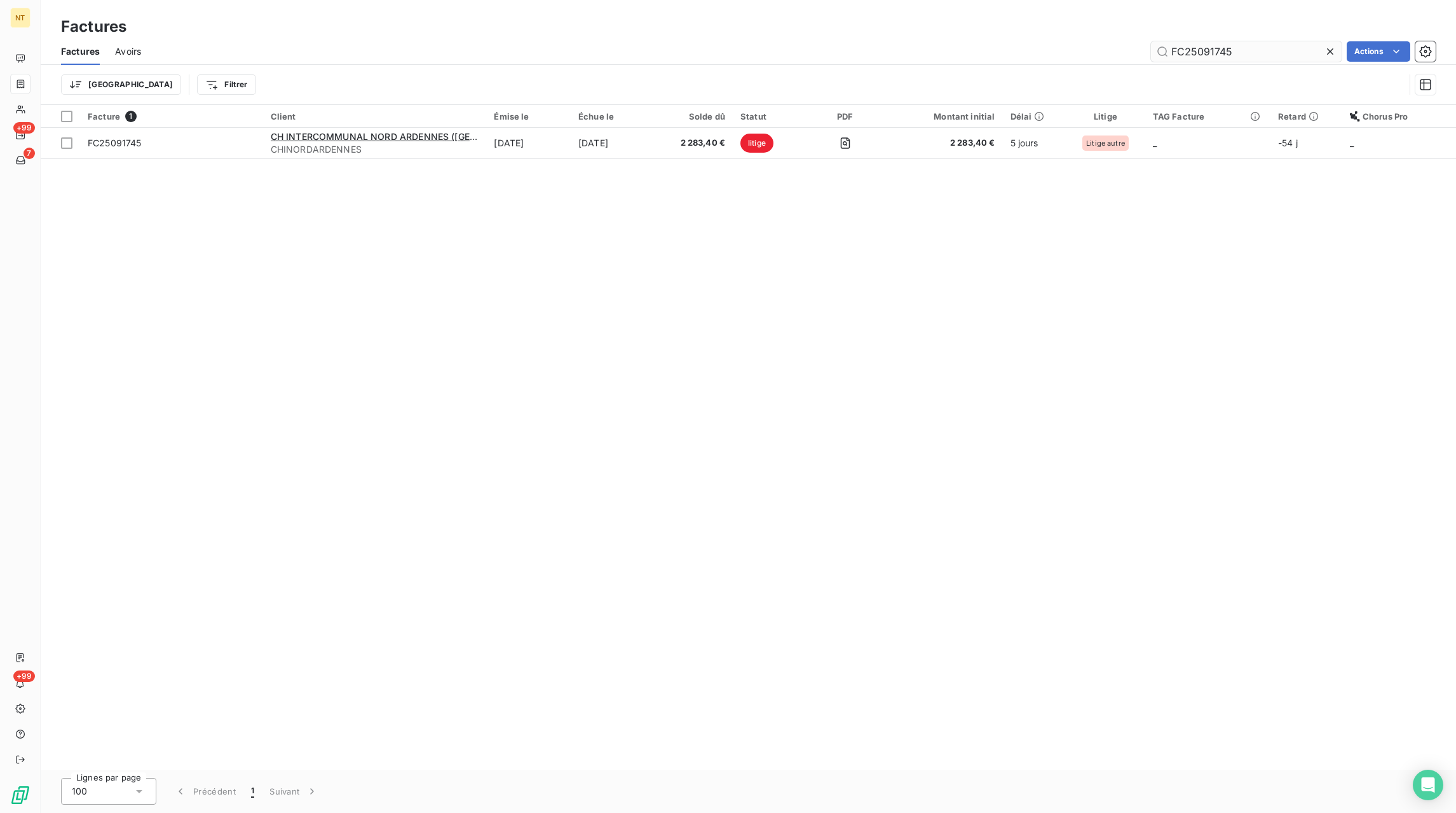
click at [1322, 49] on input "FC25091745" at bounding box center [1246, 51] width 191 height 20
click at [1335, 52] on icon at bounding box center [1330, 51] width 13 height 13
click at [1309, 53] on input "text" at bounding box center [1246, 51] width 191 height 20
paste input "FC25082351"
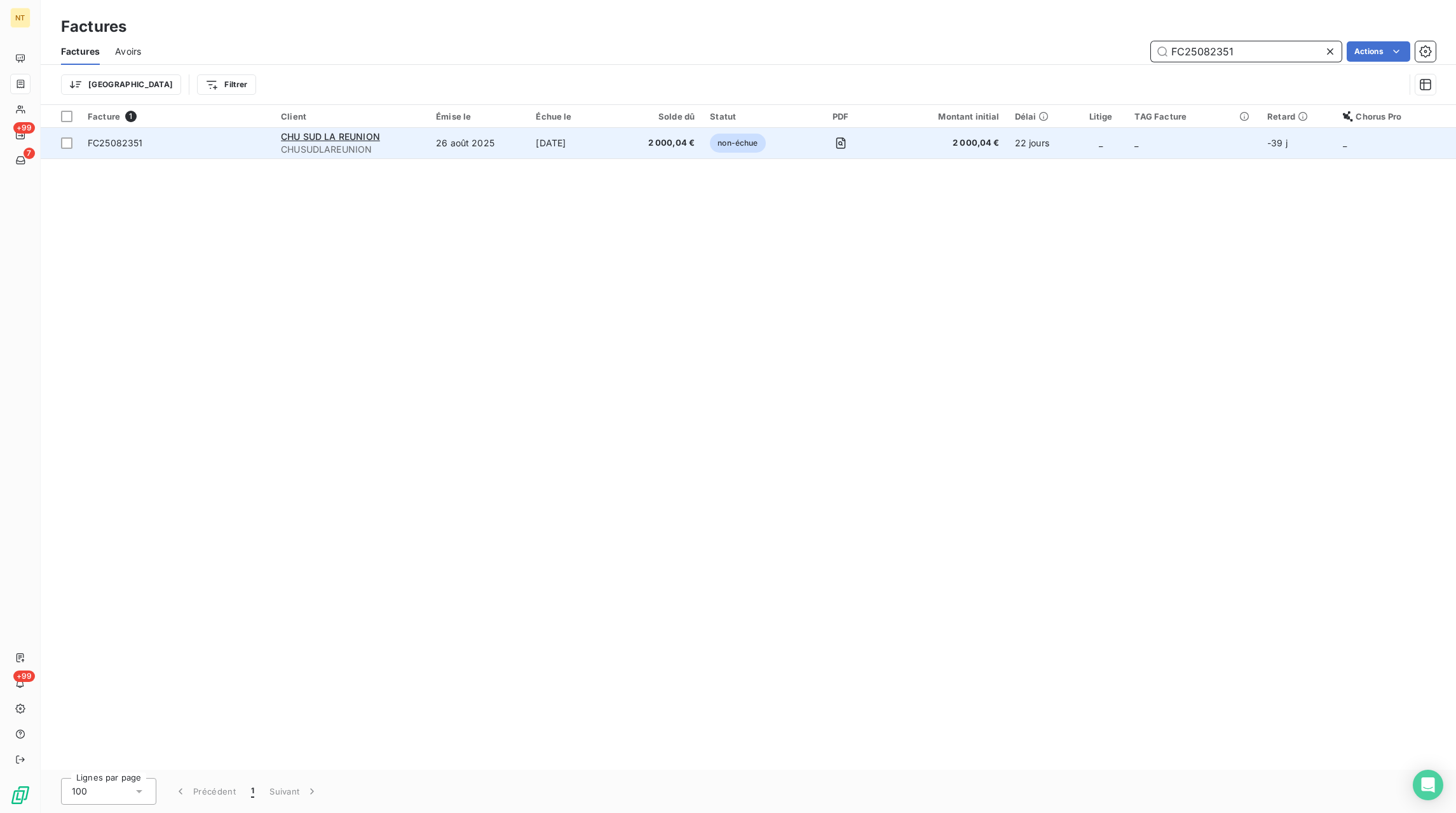
type input "FC25082351"
click at [566, 143] on td "[DATE]" at bounding box center [573, 143] width 89 height 31
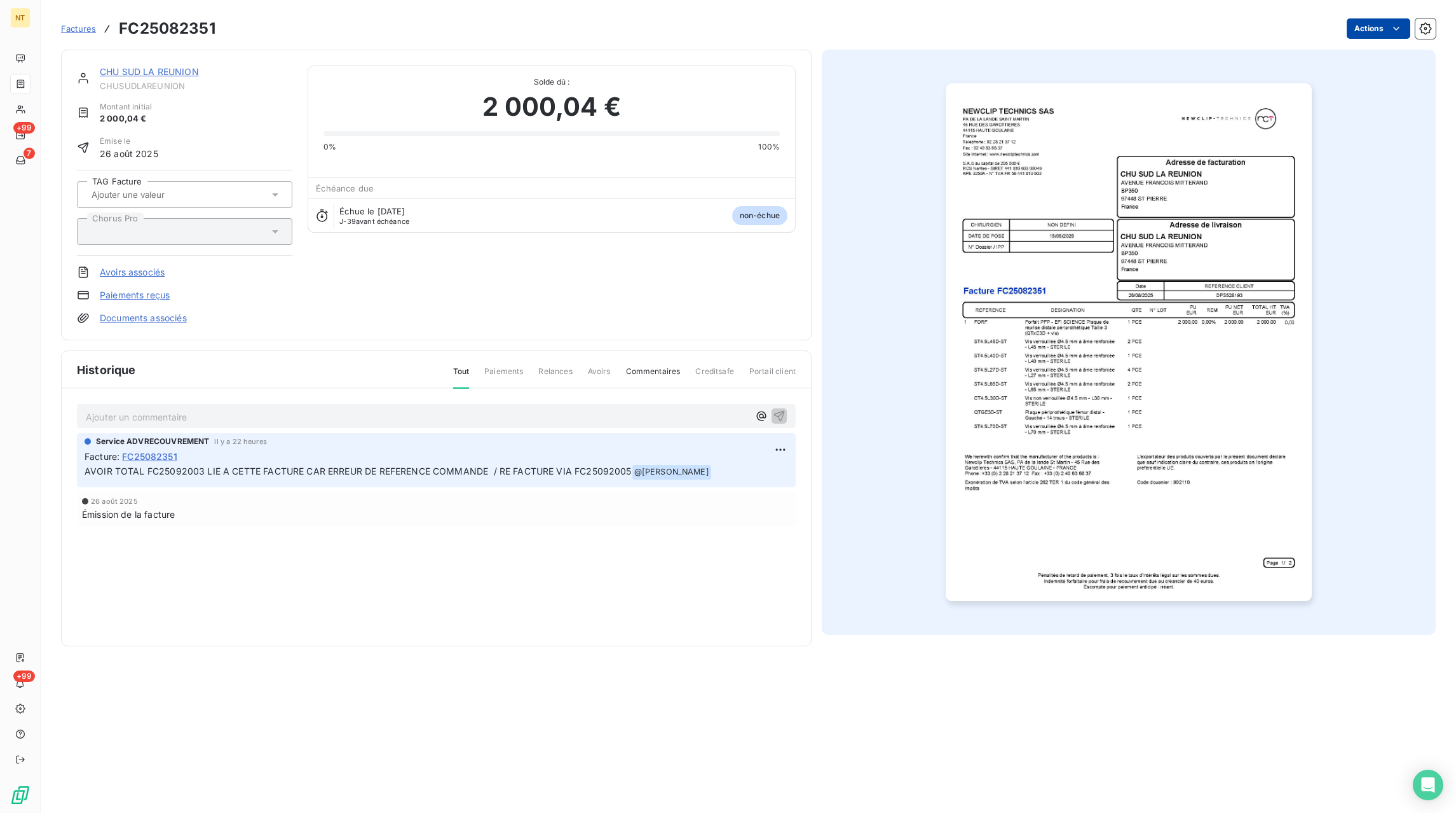
click at [1361, 33] on html "NT +99 7 +99 Factures FC25082351 Actions CHU SUD LA REUNION CHUSUDLAREUNION Mon…" at bounding box center [728, 406] width 1456 height 813
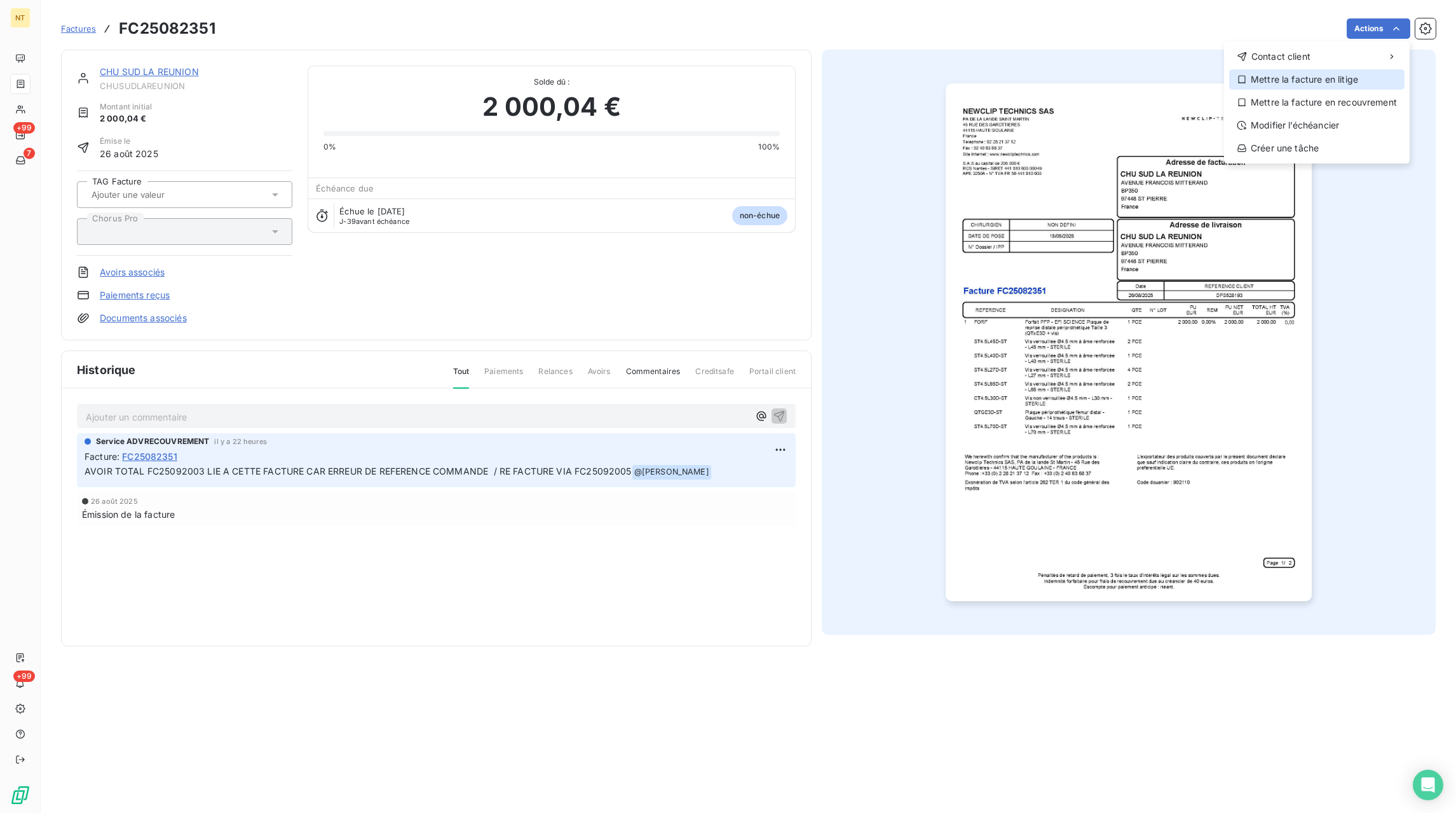
click at [1298, 80] on div "Mettre la facture en litige" at bounding box center [1317, 79] width 176 height 20
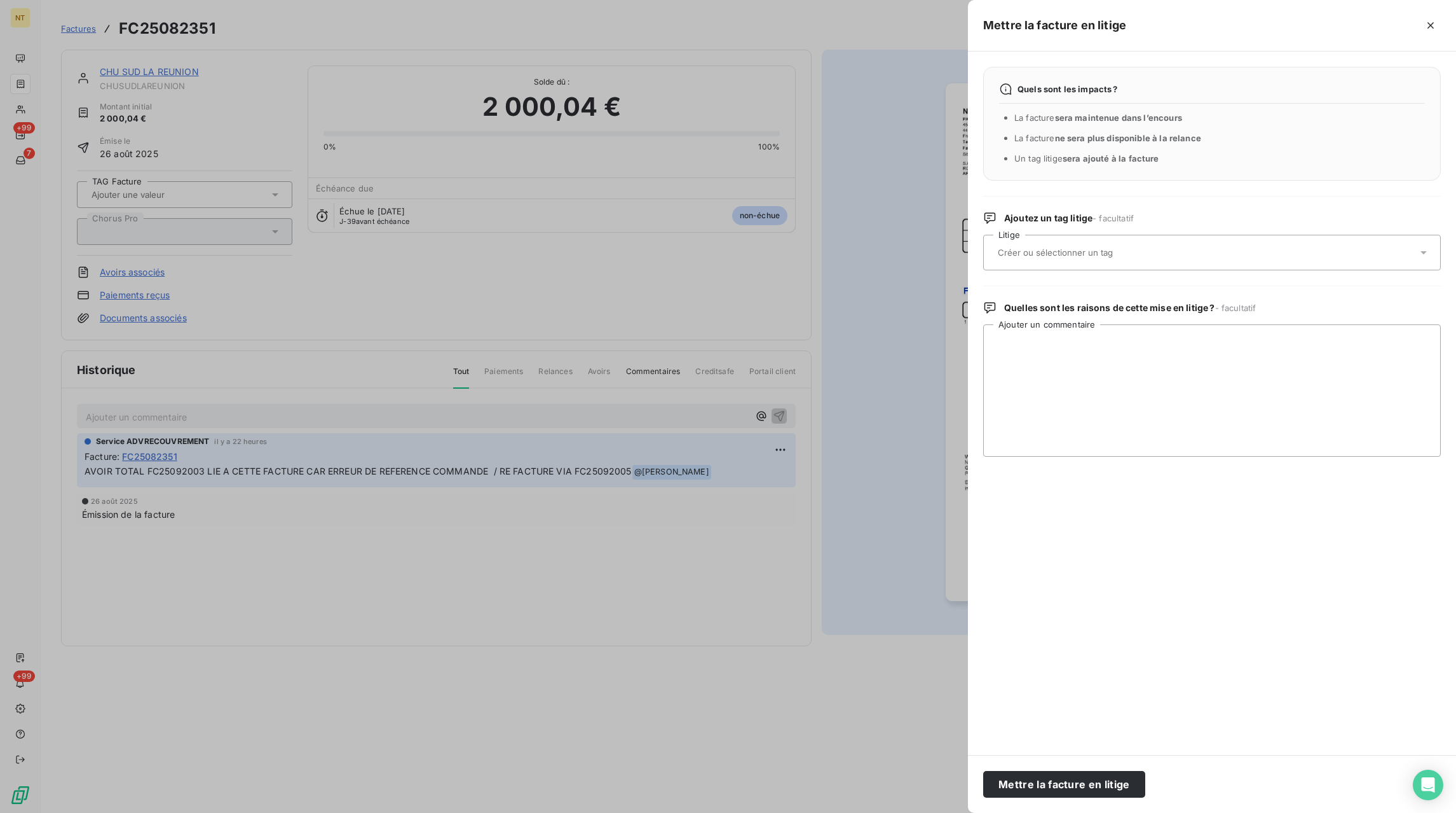
click at [1039, 249] on input "text" at bounding box center [1089, 252] width 185 height 11
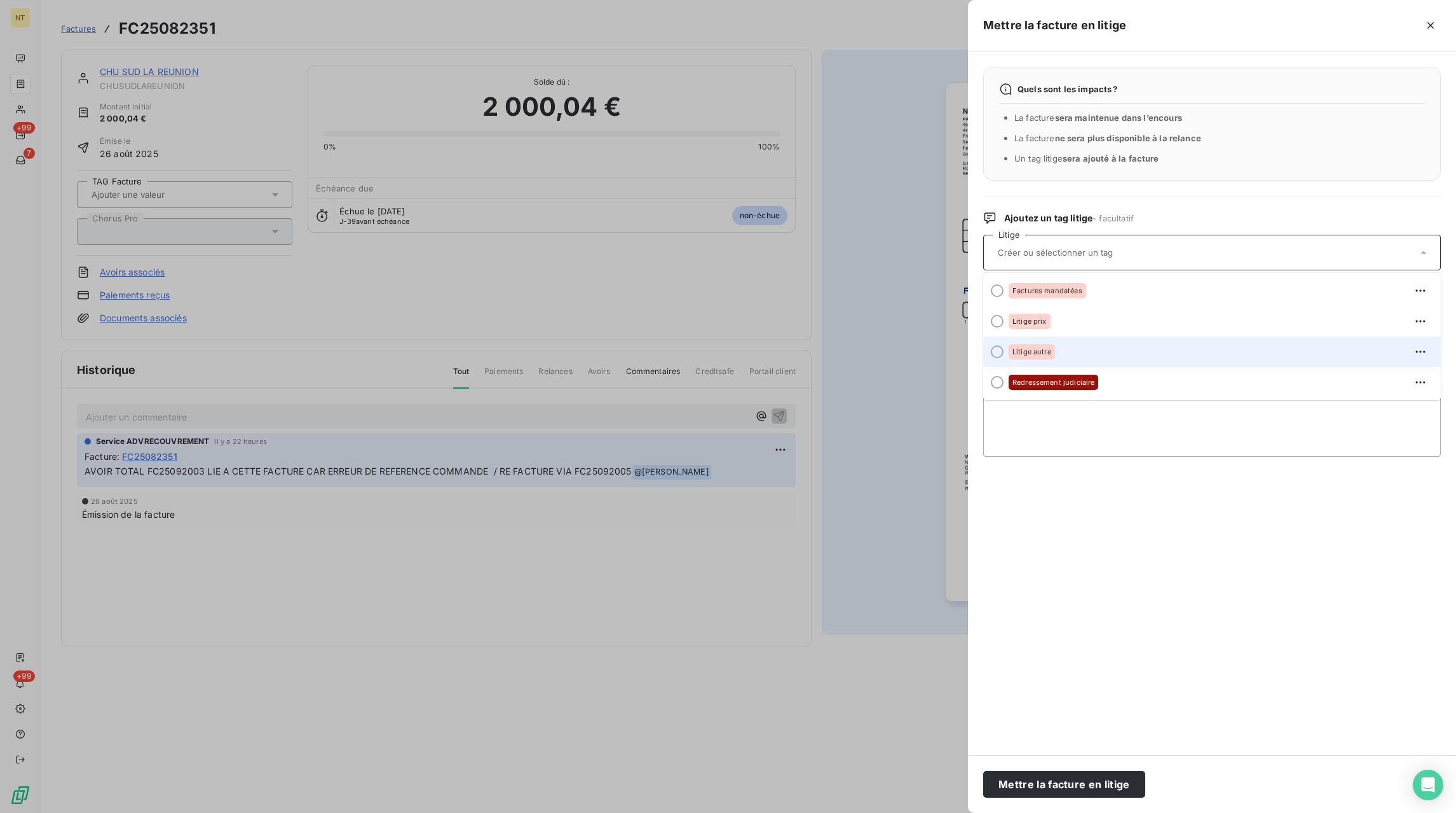
click at [1017, 354] on span "Litige autre" at bounding box center [1031, 352] width 39 height 7
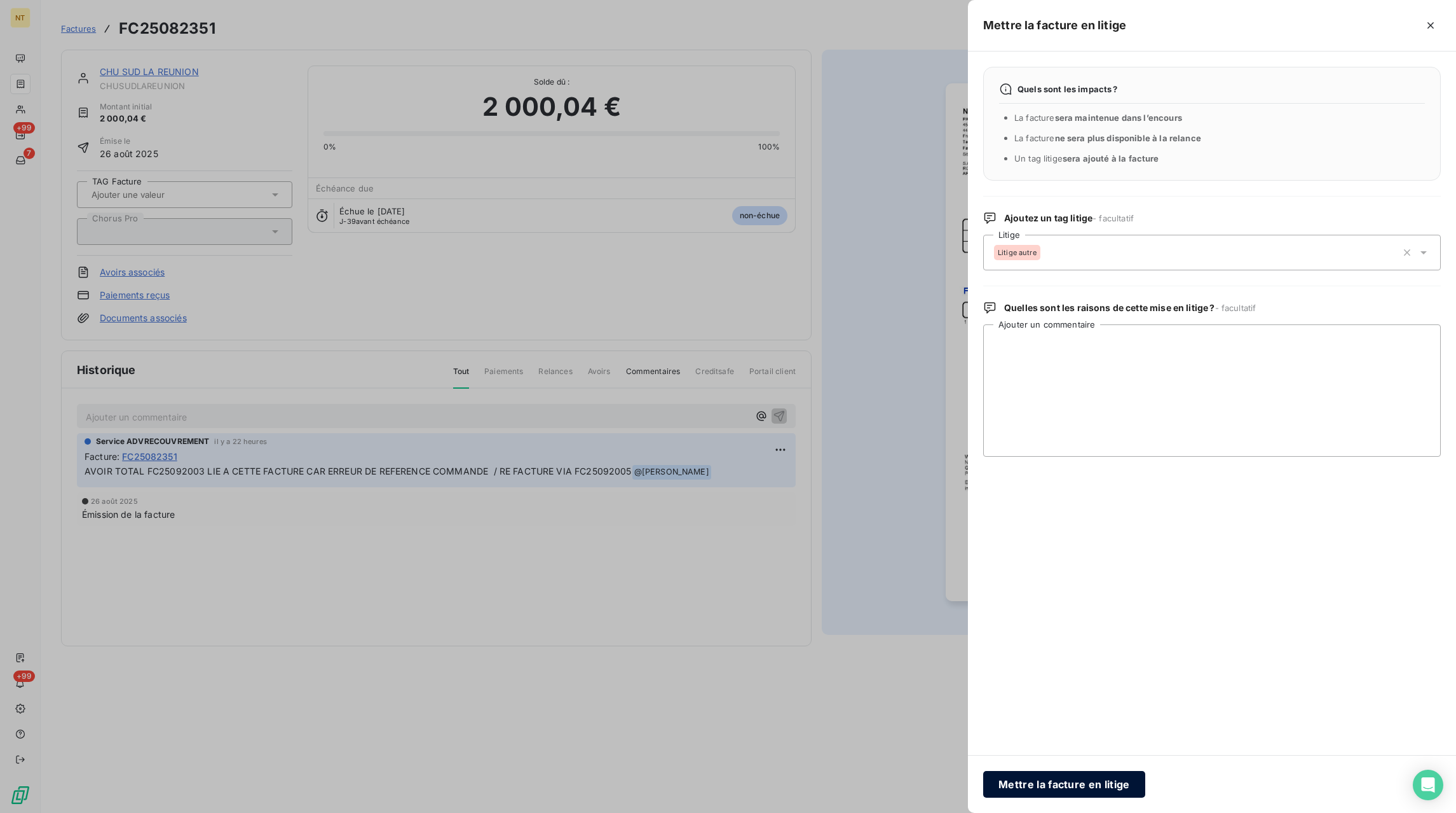
click at [1026, 784] on button "Mettre la facture en litige" at bounding box center [1064, 784] width 162 height 27
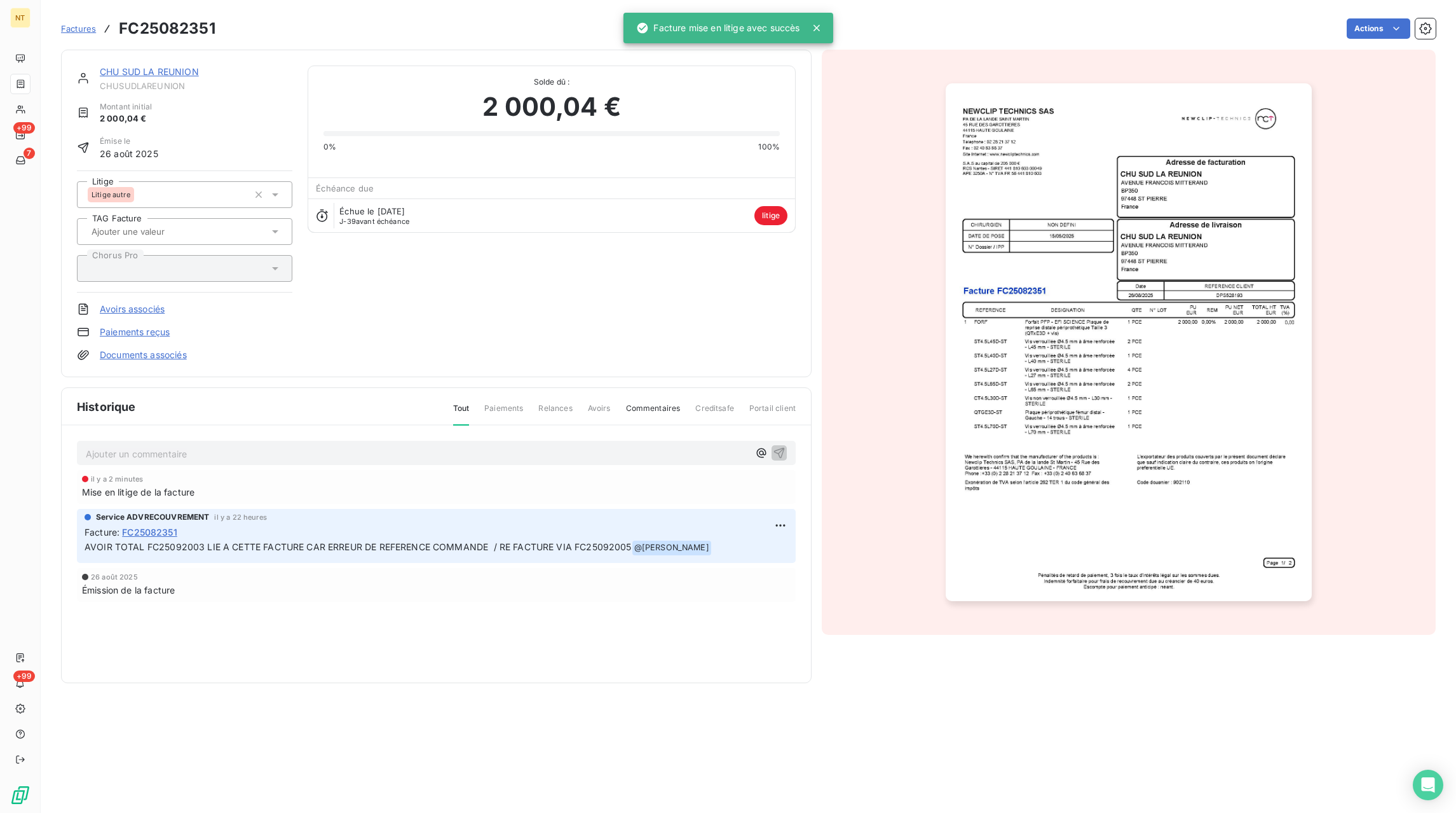
drag, startPoint x: 88, startPoint y: 28, endPoint x: 97, endPoint y: 33, distance: 10.3
click at [88, 28] on span "Factures" at bounding box center [78, 29] width 35 height 10
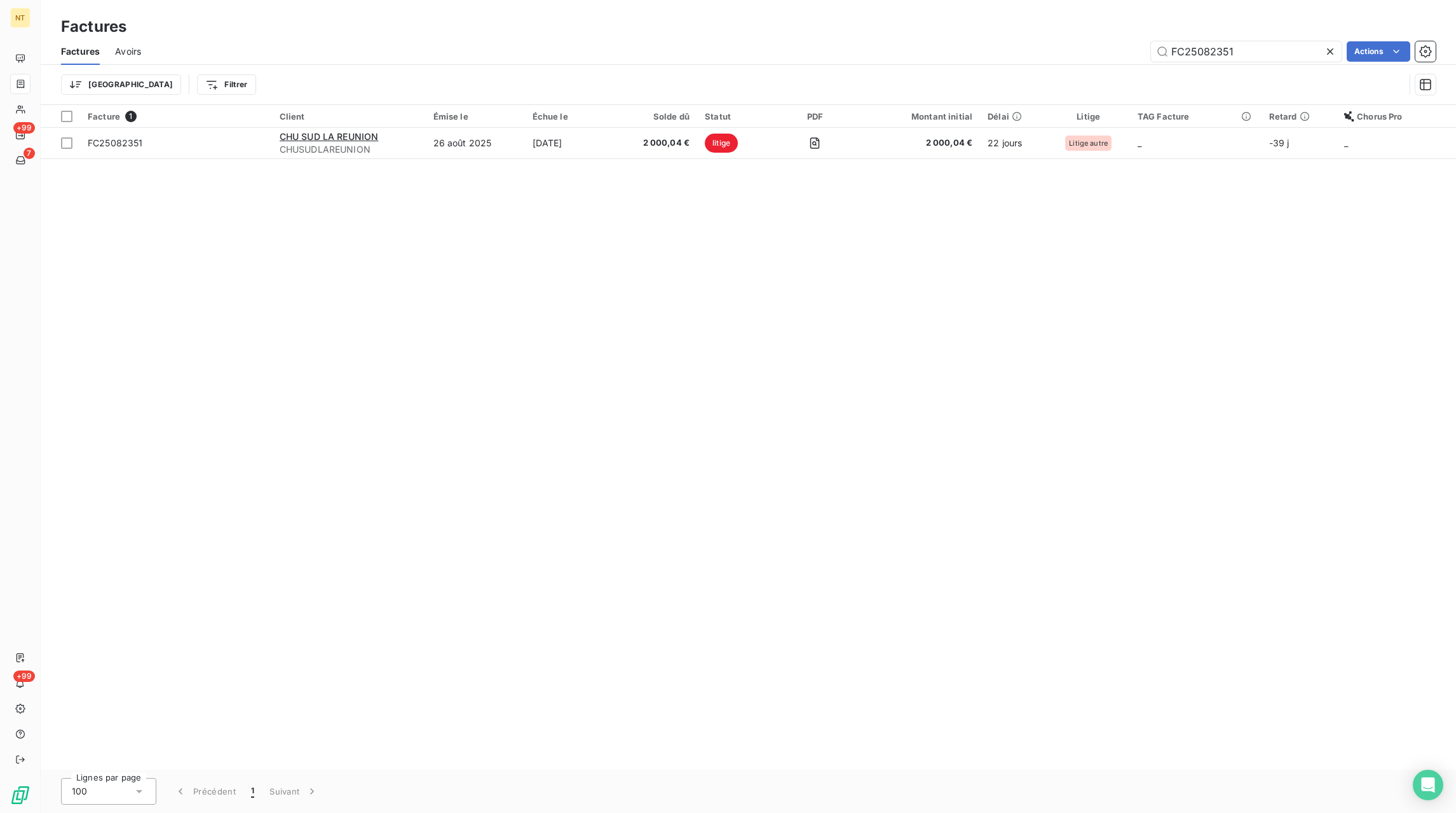
click at [1329, 48] on icon at bounding box center [1330, 51] width 13 height 13
click at [1328, 48] on input "text" at bounding box center [1246, 51] width 191 height 20
paste input "FC25091490"
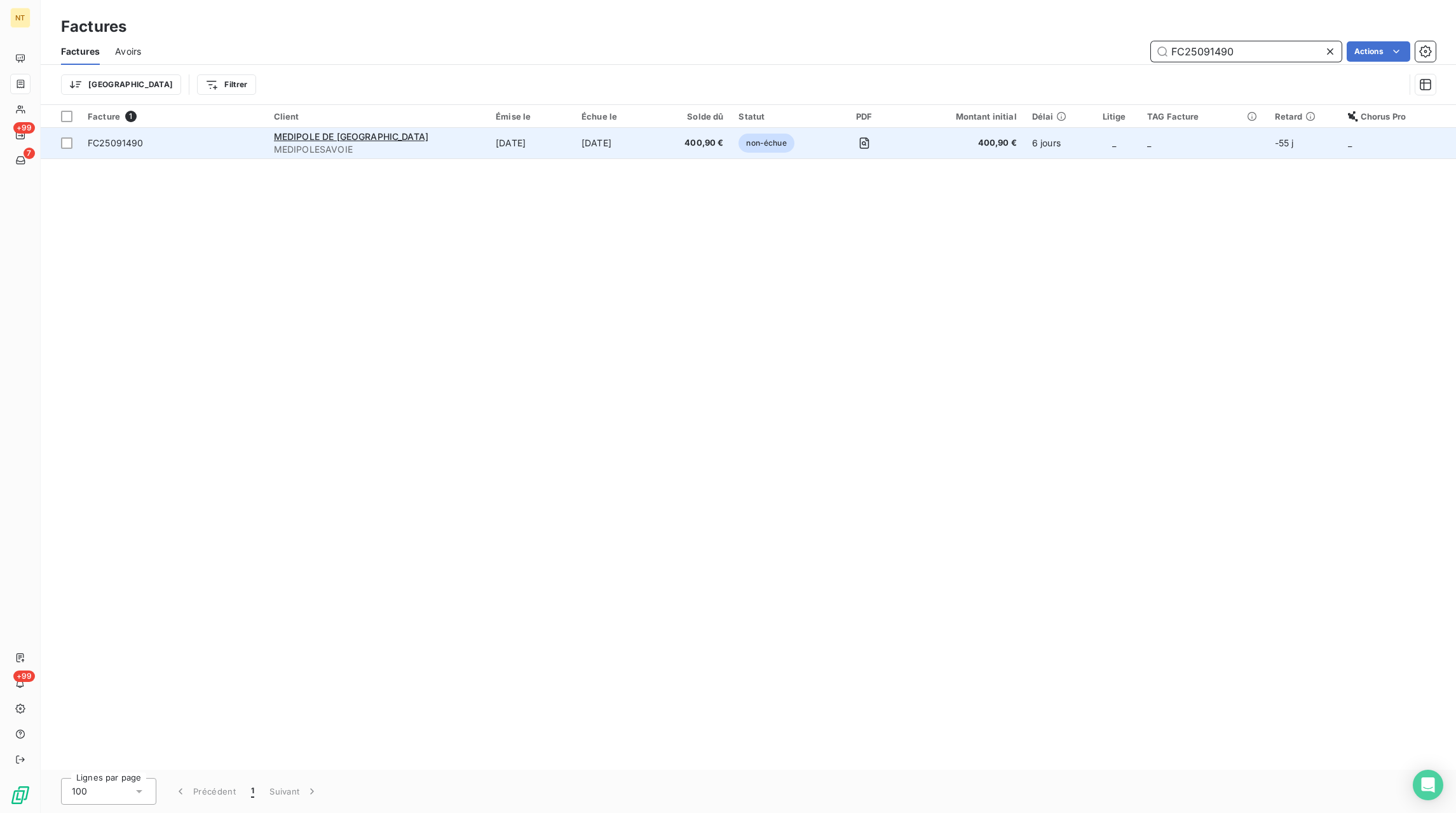
type input "FC25091490"
click at [678, 134] on td "400,90 €" at bounding box center [696, 143] width 71 height 31
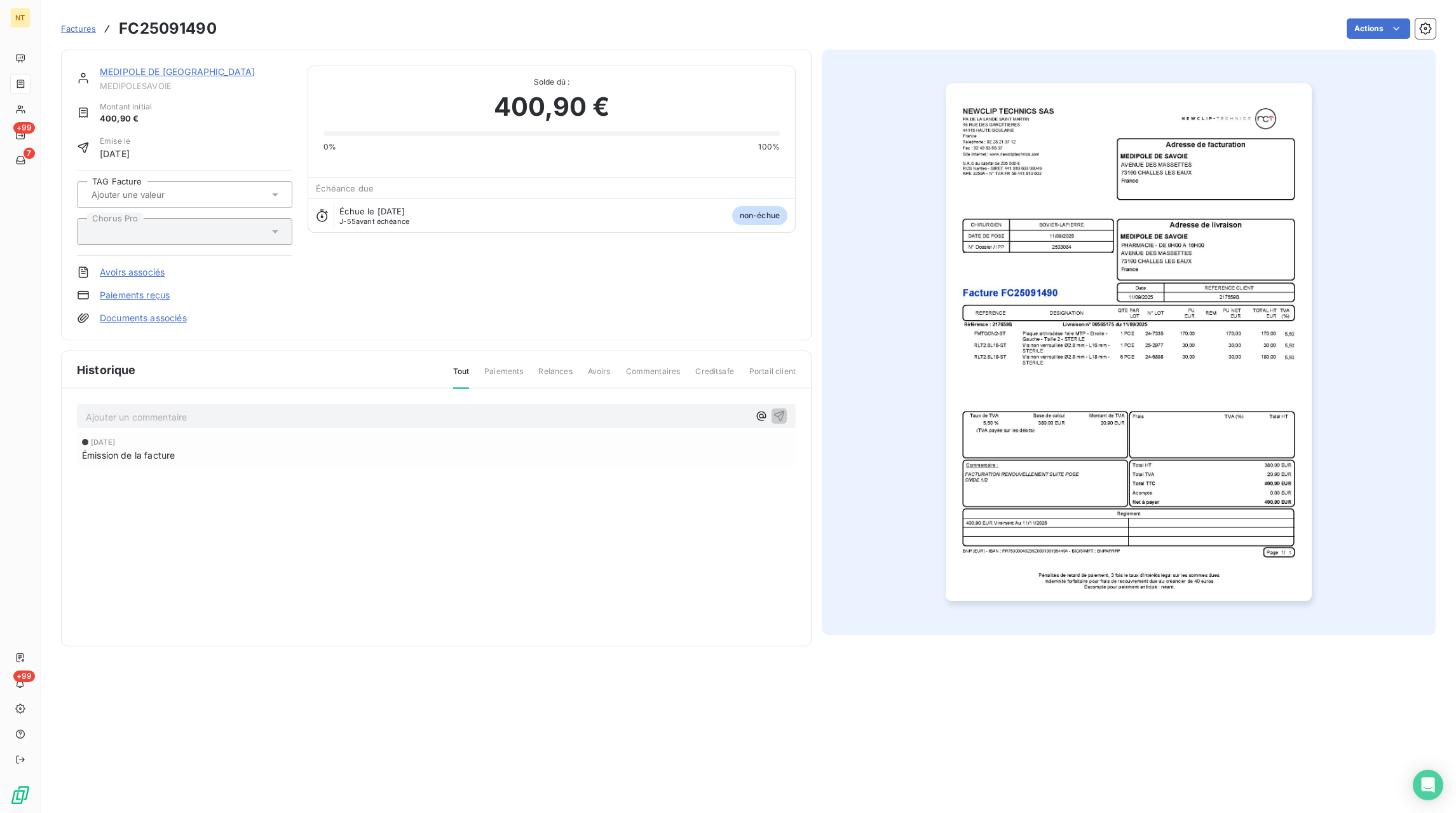
click at [206, 411] on p "Ajouter un commentaire ﻿" at bounding box center [417, 417] width 663 height 16
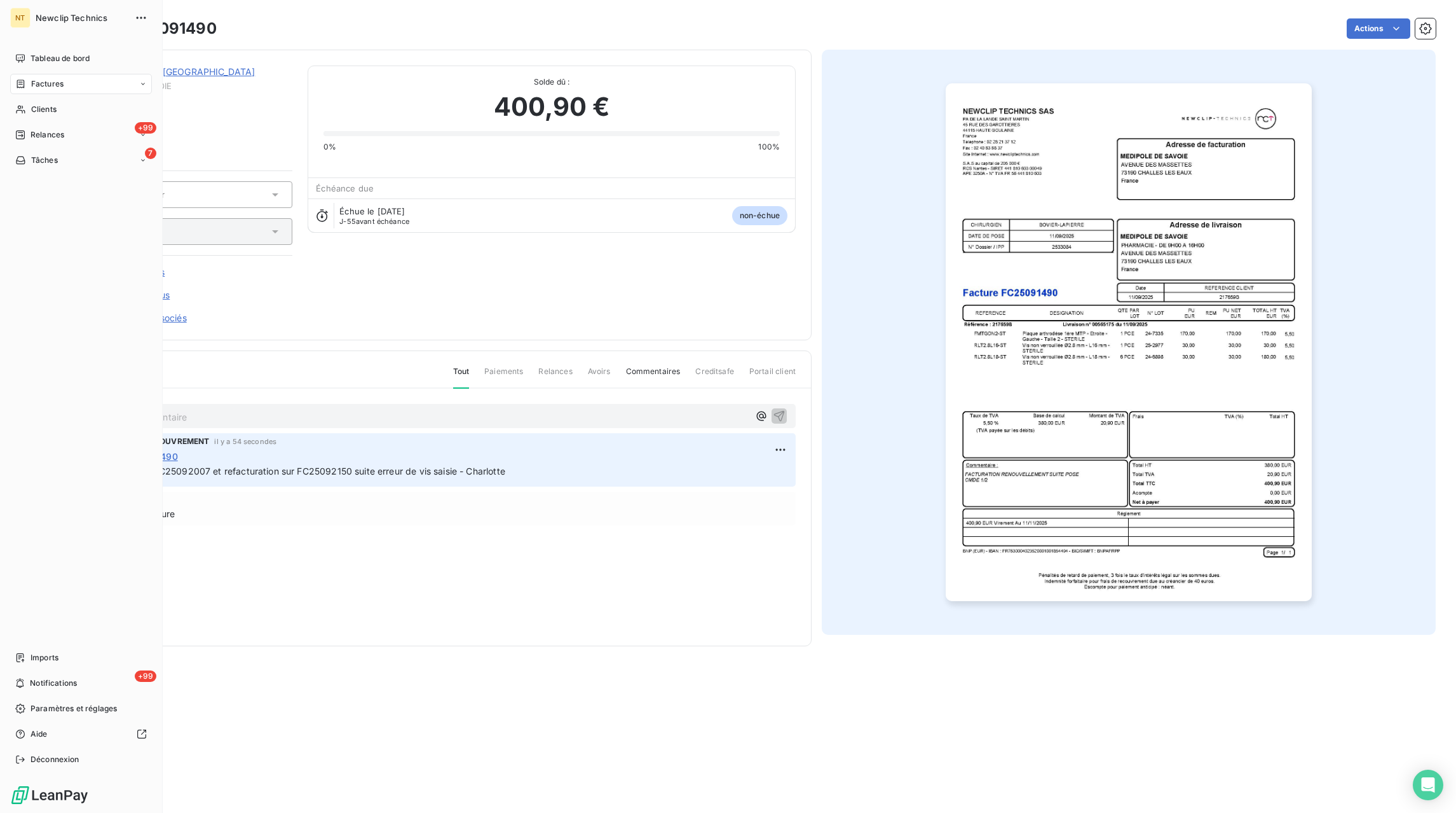
click at [34, 89] on span "Factures" at bounding box center [48, 83] width 33 height 11
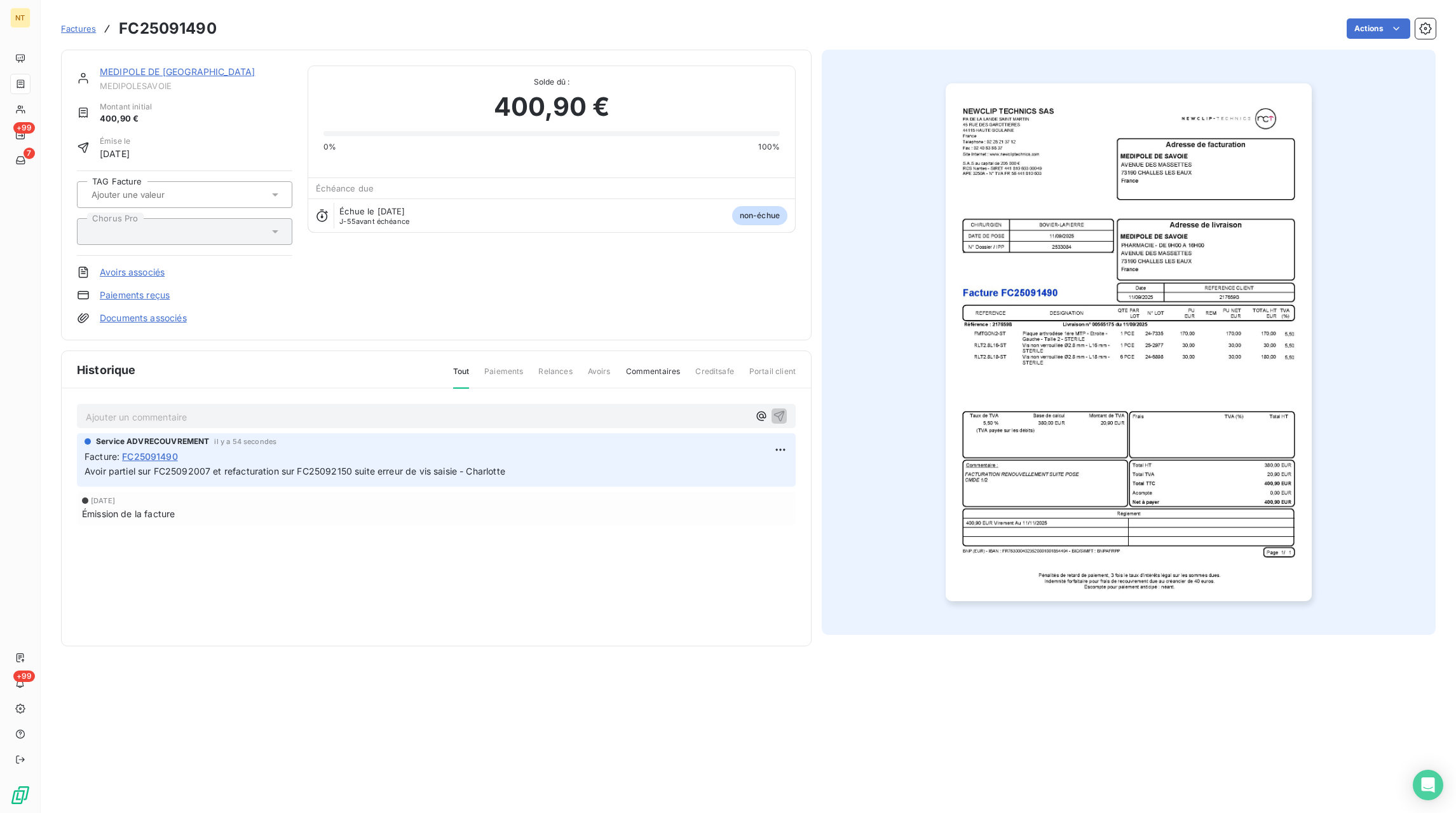
click at [89, 30] on span "Factures" at bounding box center [78, 29] width 35 height 10
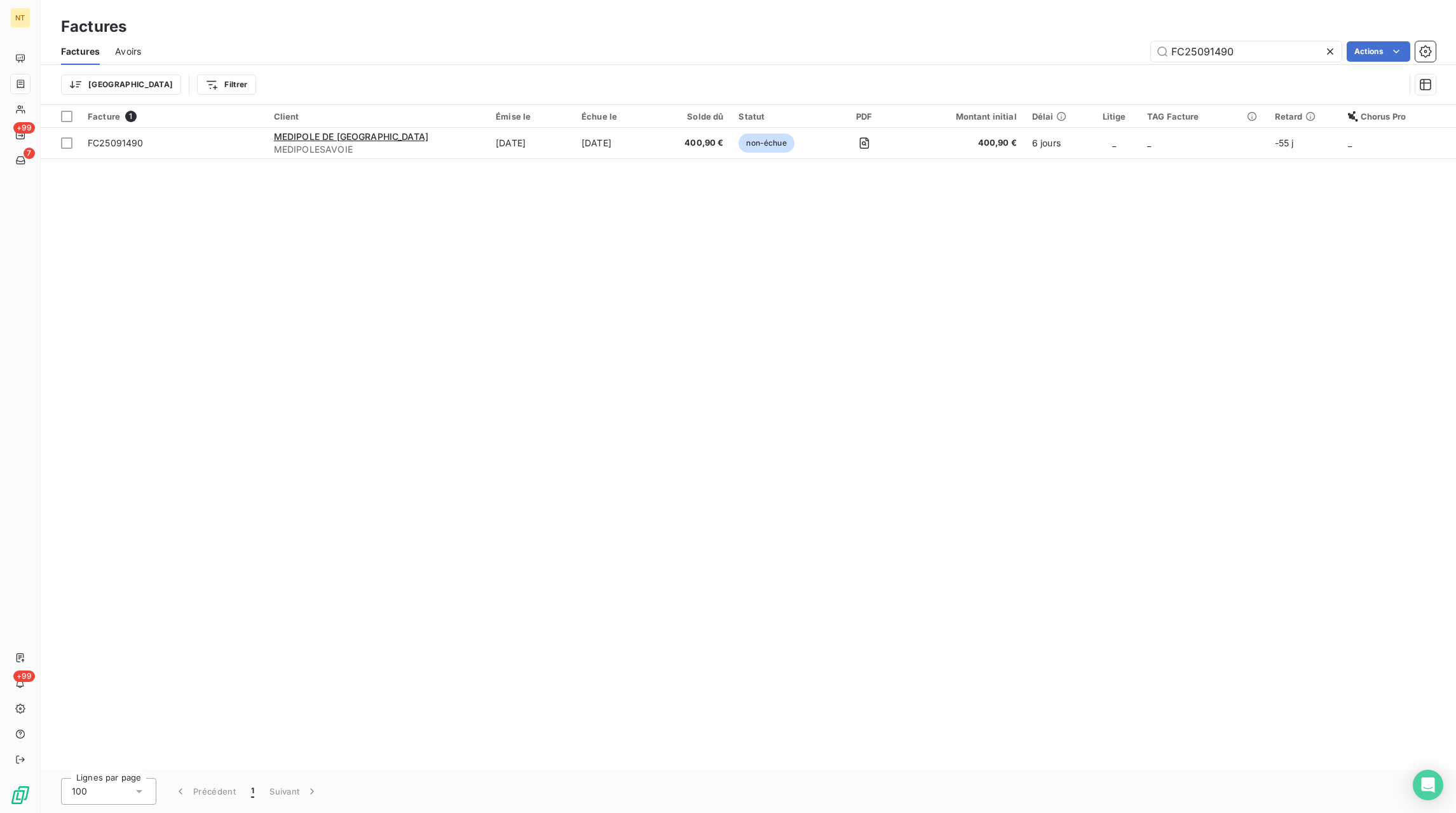
click at [1327, 55] on icon at bounding box center [1330, 51] width 13 height 13
click at [1285, 55] on input "text" at bounding box center [1246, 51] width 191 height 20
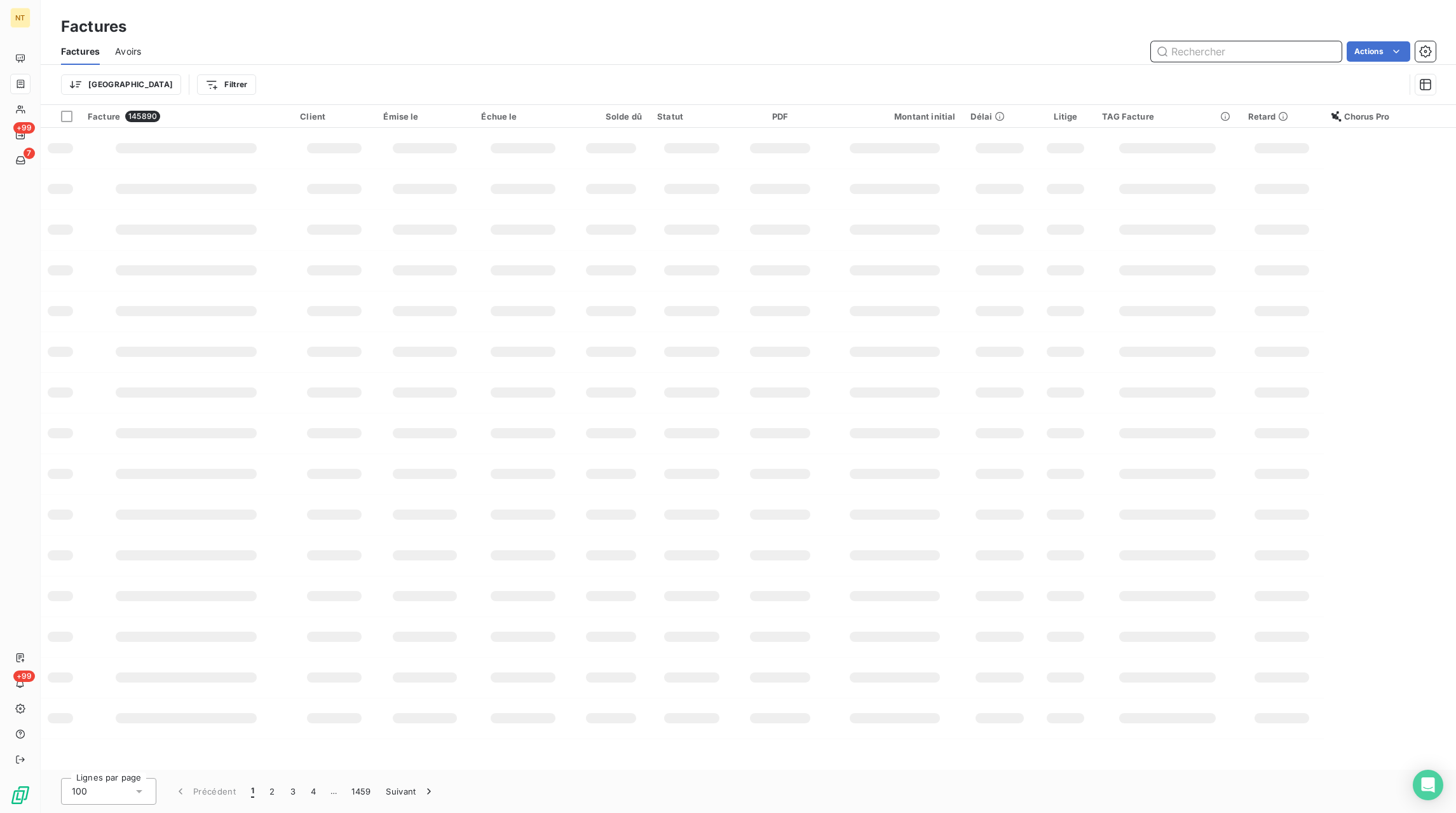
paste input "FC25073252"
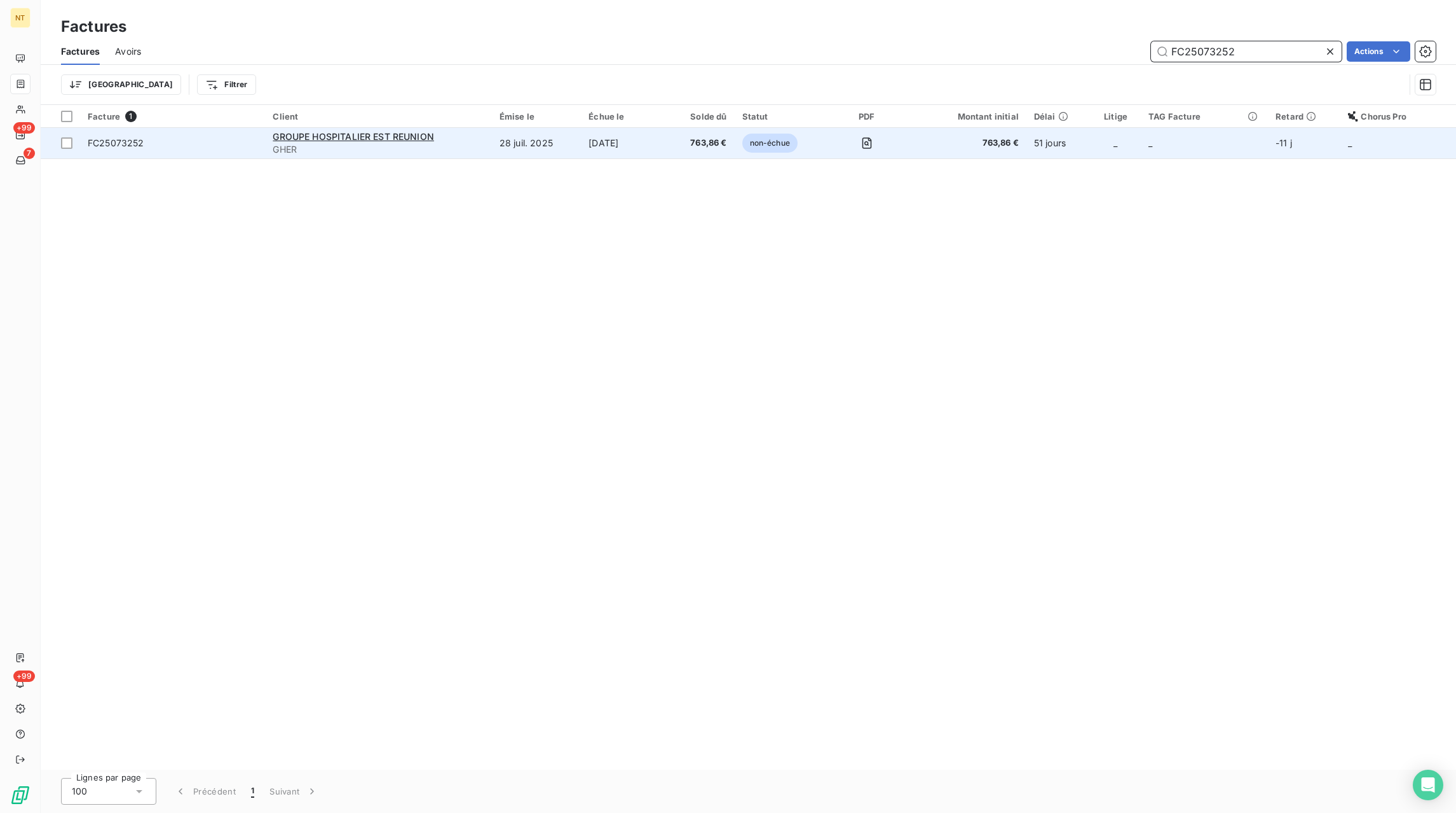
type input "FC25073252"
click at [683, 136] on td "763,86 €" at bounding box center [701, 143] width 67 height 31
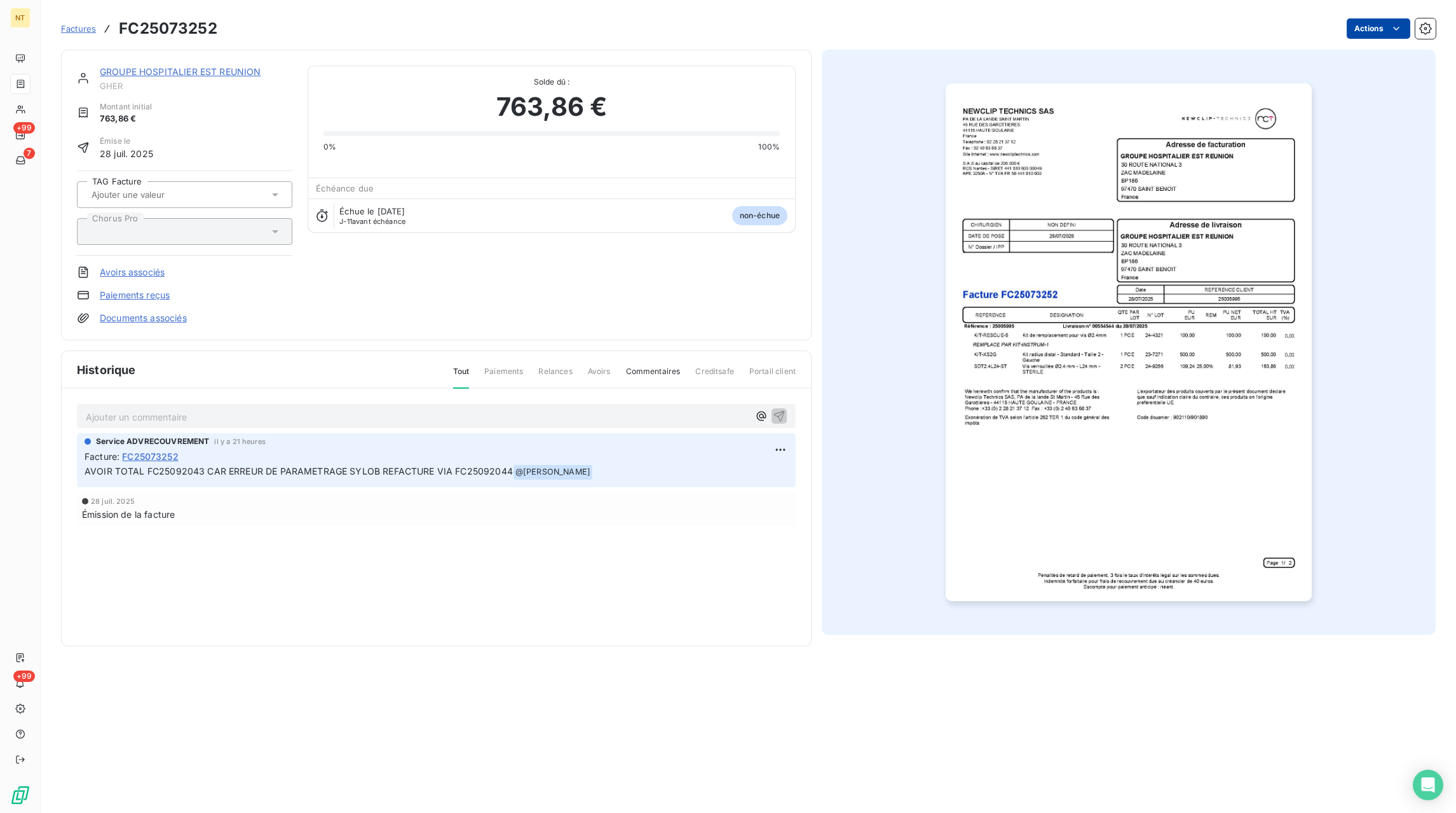
click at [1361, 20] on html "NT +99 7 +99 Factures FC25073252 Actions GROUPE HOSPITALIER EST REUNION GHER Mo…" at bounding box center [728, 406] width 1456 height 813
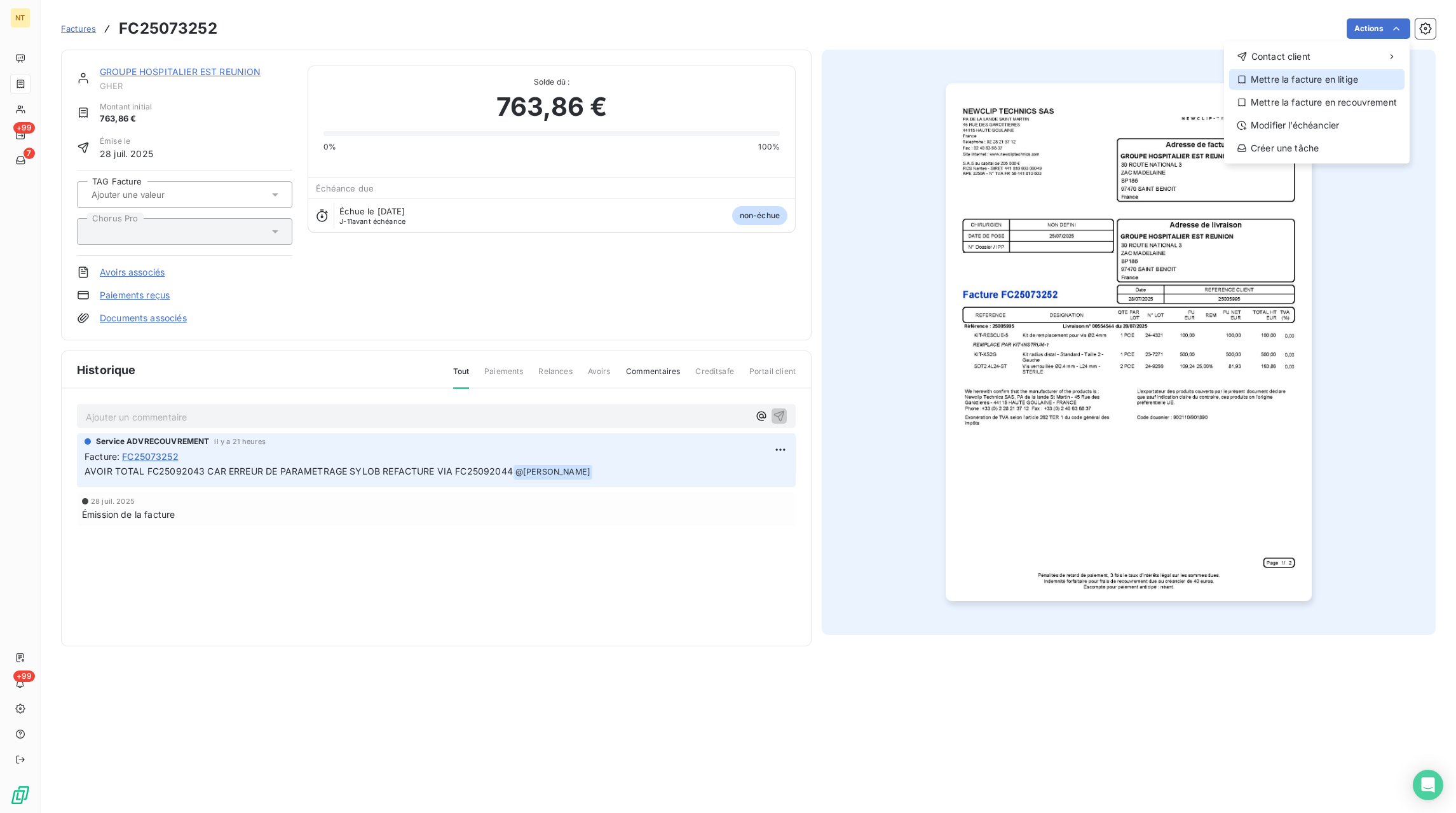
click at [1268, 79] on div "Mettre la facture en litige" at bounding box center [1317, 79] width 176 height 20
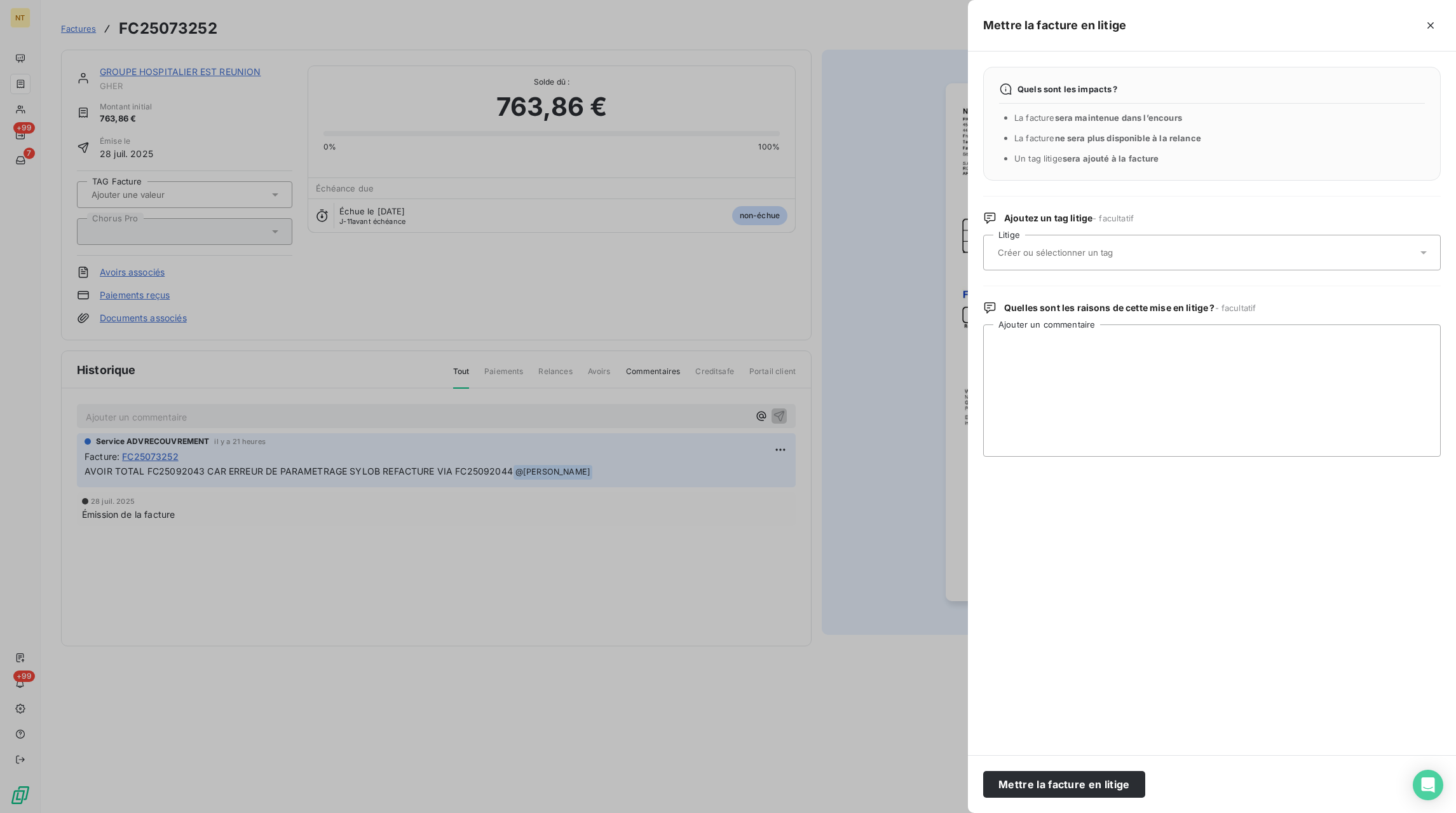
click at [1090, 259] on div at bounding box center [1206, 253] width 423 height 27
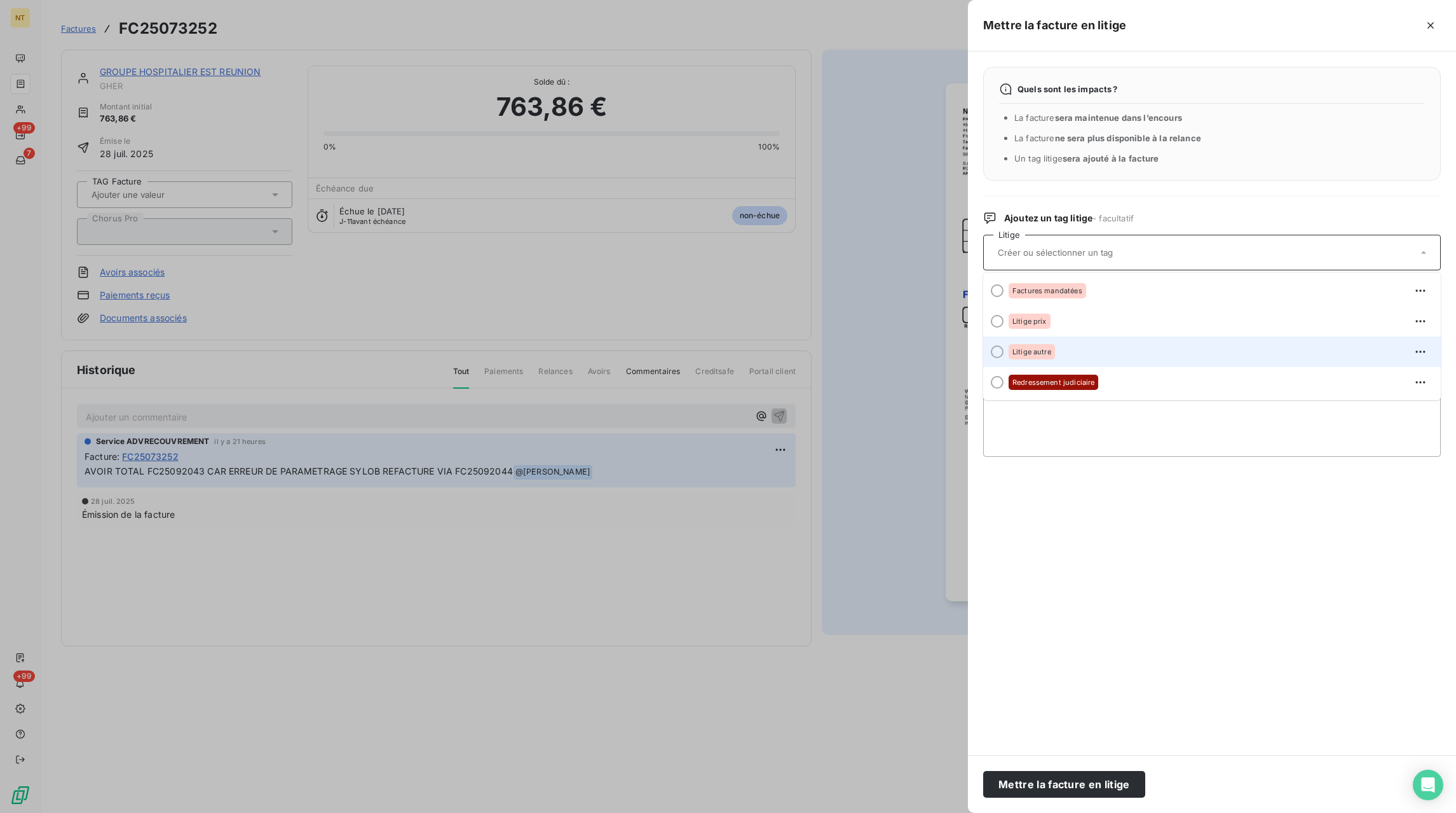
click at [1051, 347] on div "Litige autre" at bounding box center [1031, 352] width 46 height 15
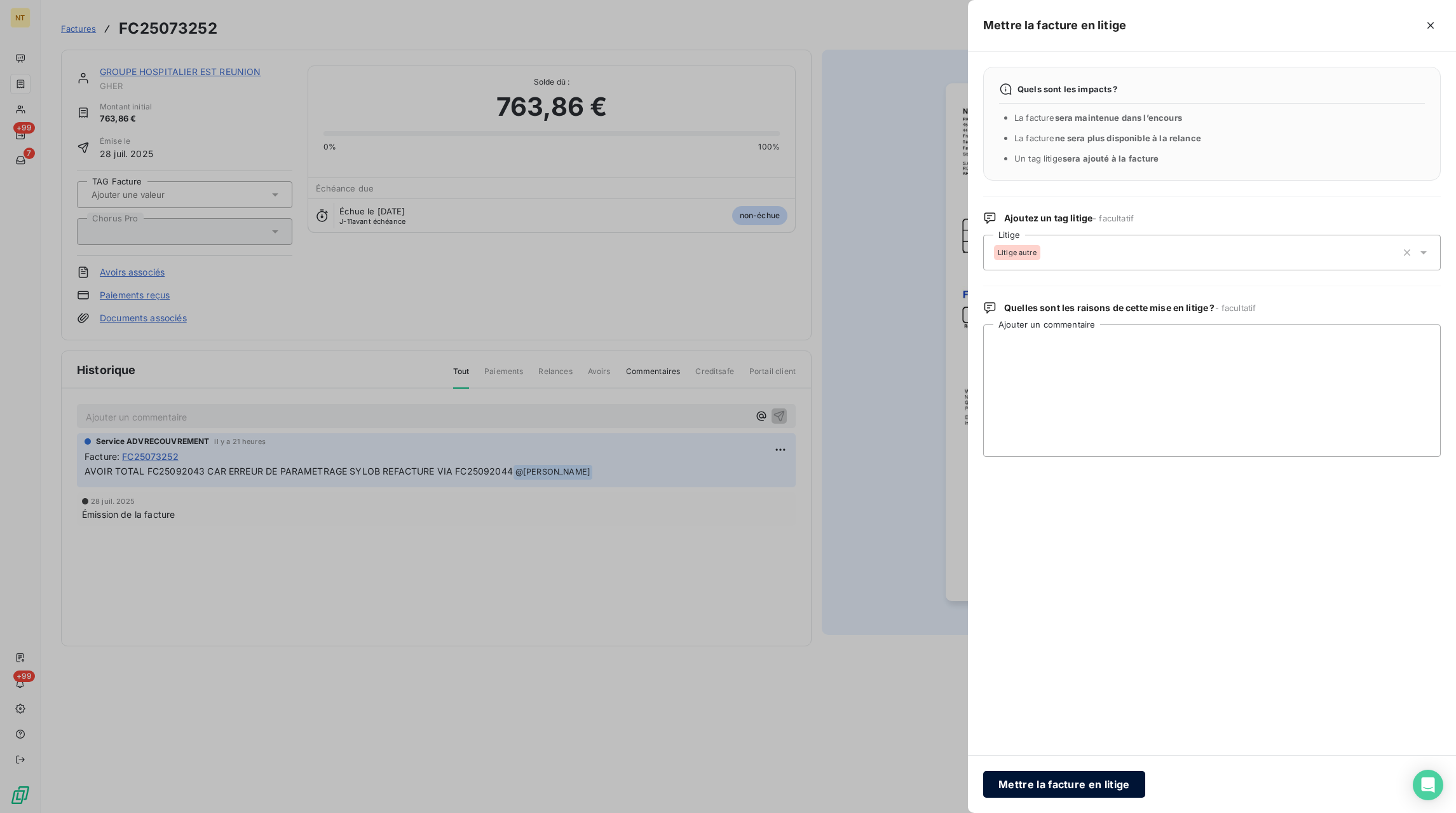
click at [1093, 793] on button "Mettre la facture en litige" at bounding box center [1064, 784] width 162 height 27
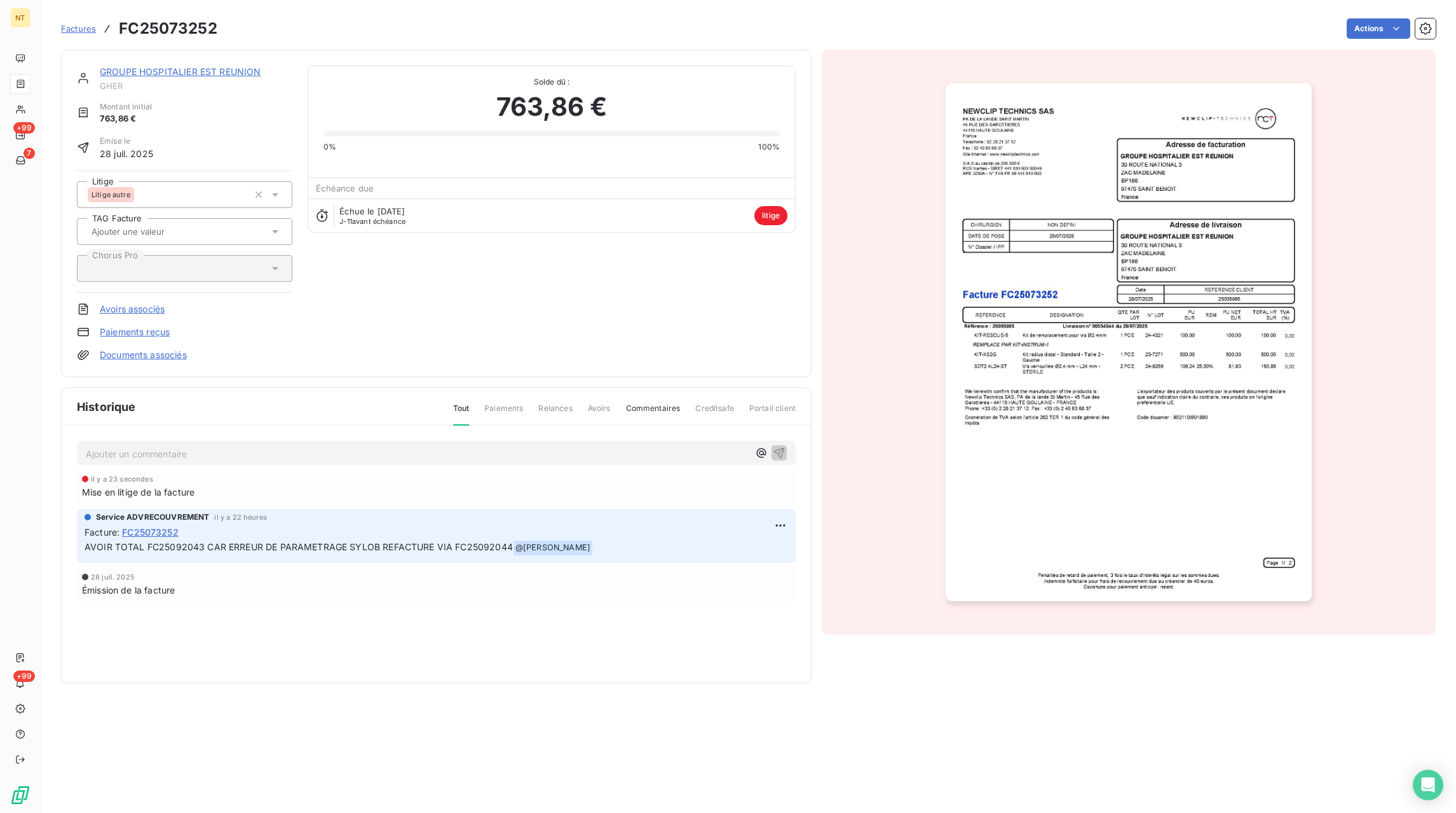
click at [76, 28] on span "Factures" at bounding box center [78, 29] width 35 height 10
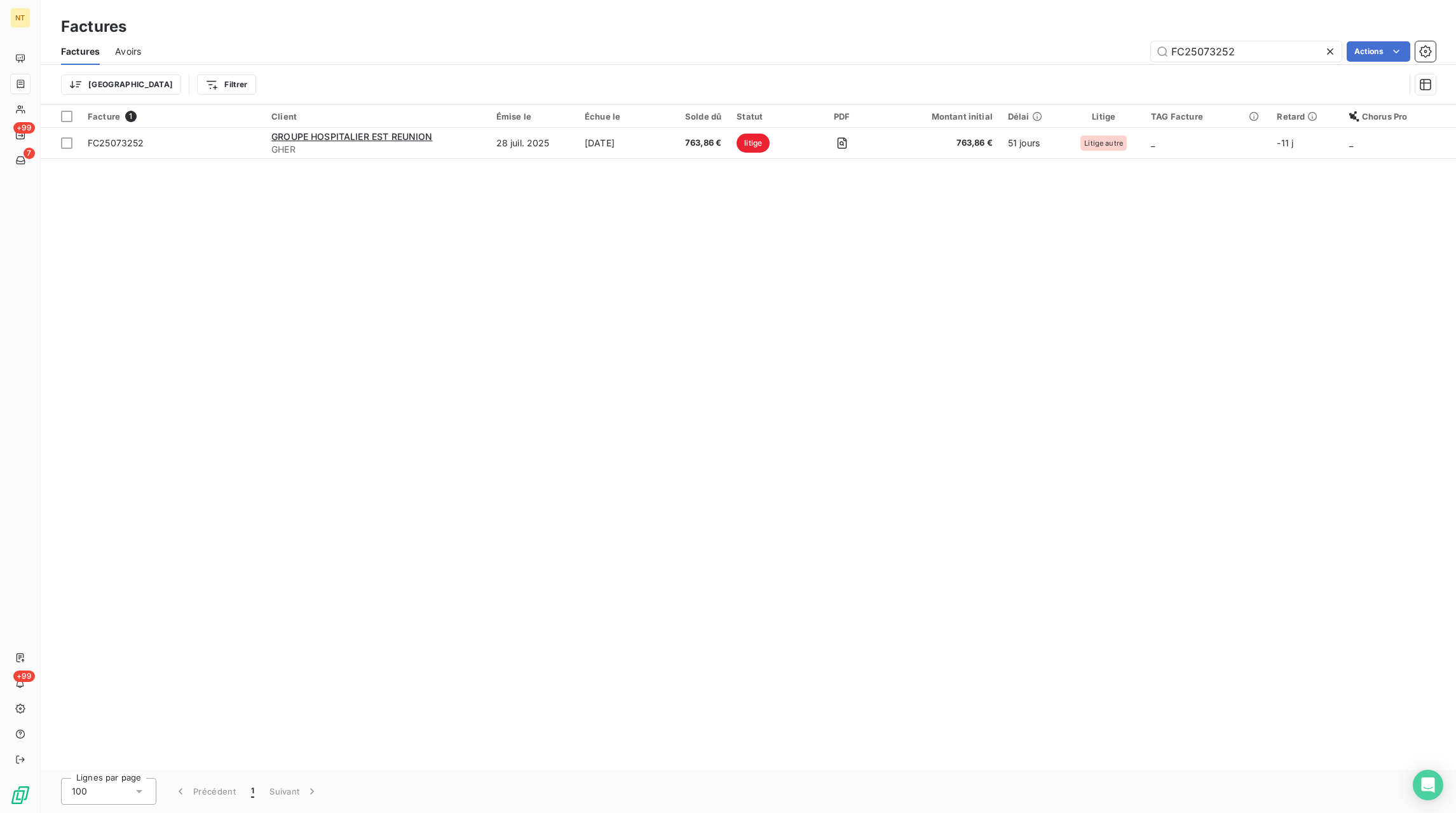
click at [1332, 50] on icon at bounding box center [1330, 51] width 7 height 7
click at [1298, 53] on input "text" at bounding box center [1246, 51] width 191 height 20
paste input "FC25070588"
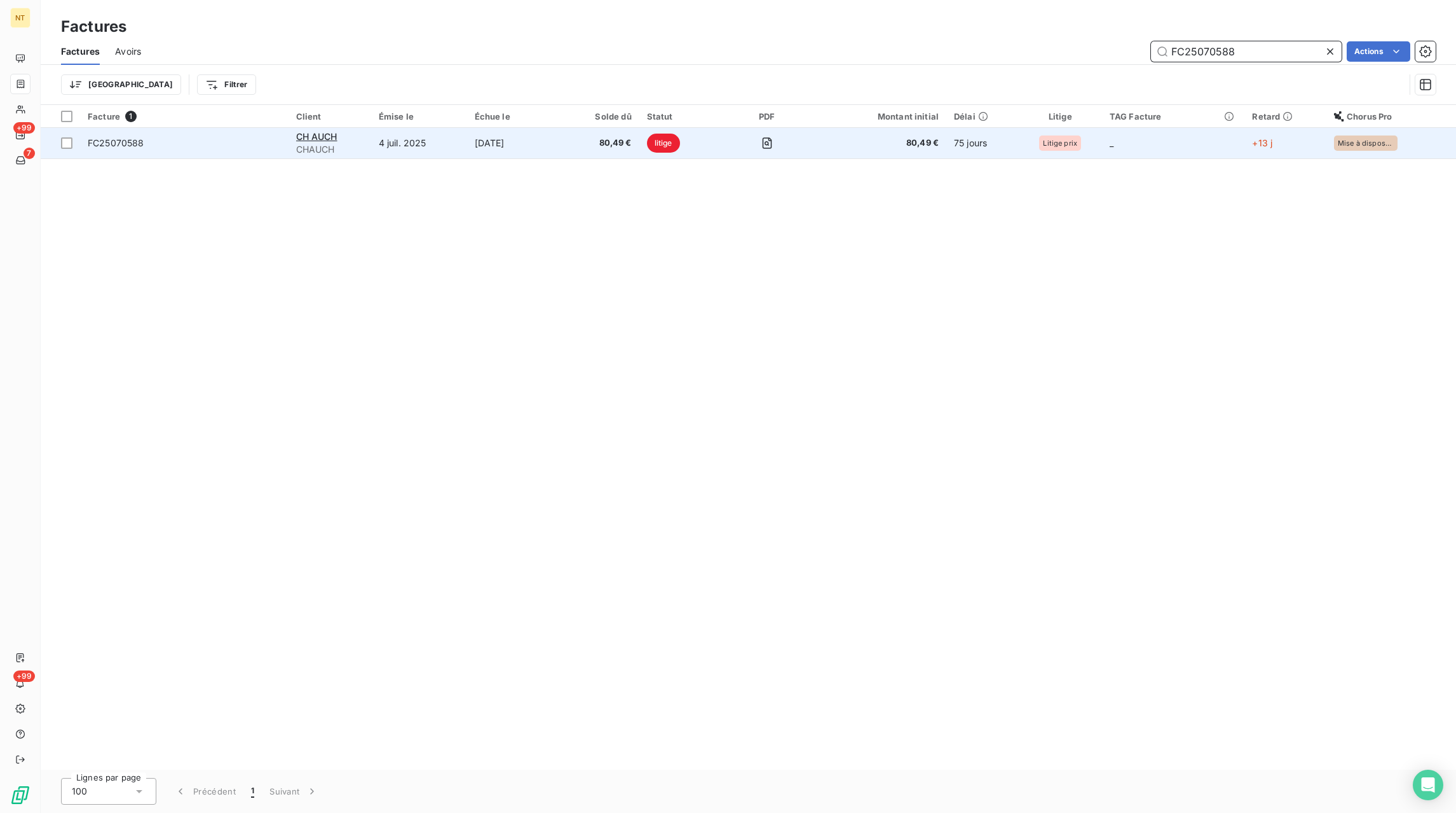
type input "FC25070588"
click at [563, 145] on td "[DATE]" at bounding box center [515, 143] width 97 height 31
